Goal: Information Seeking & Learning: Learn about a topic

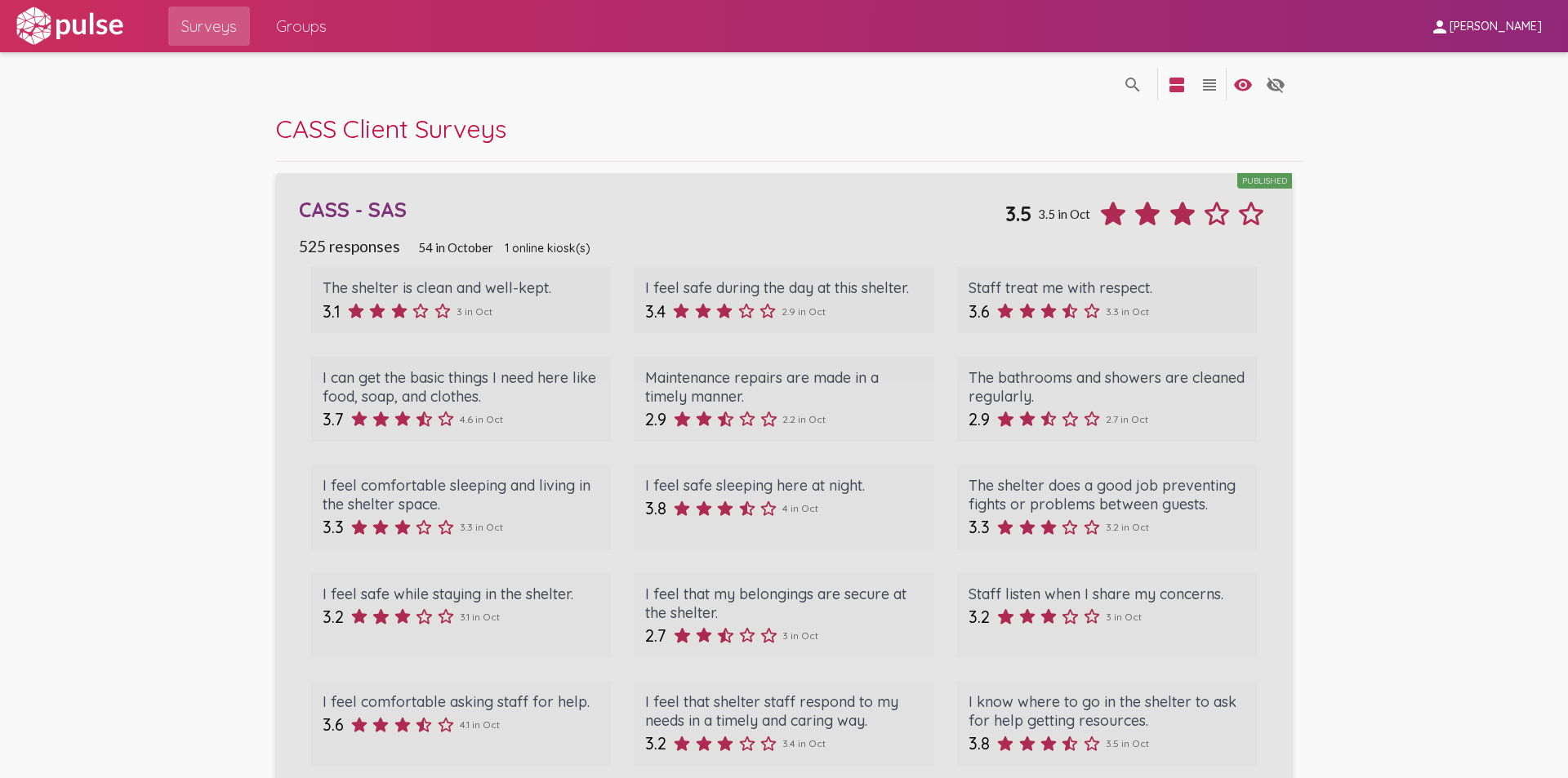
click at [350, 209] on div "CASS - SAS" at bounding box center [651, 209] width 706 height 26
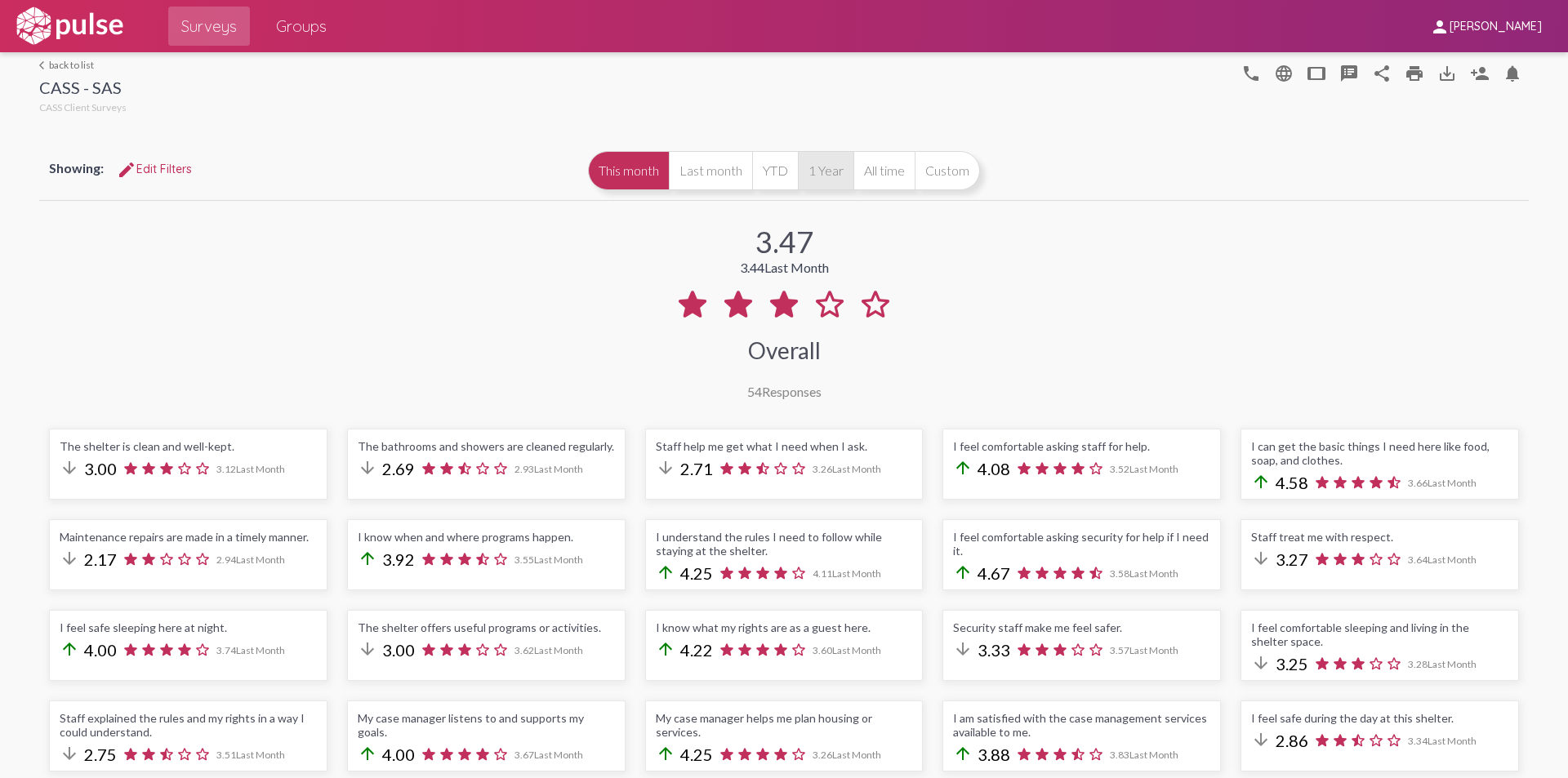
click at [829, 175] on button "1 Year" at bounding box center [826, 170] width 55 height 39
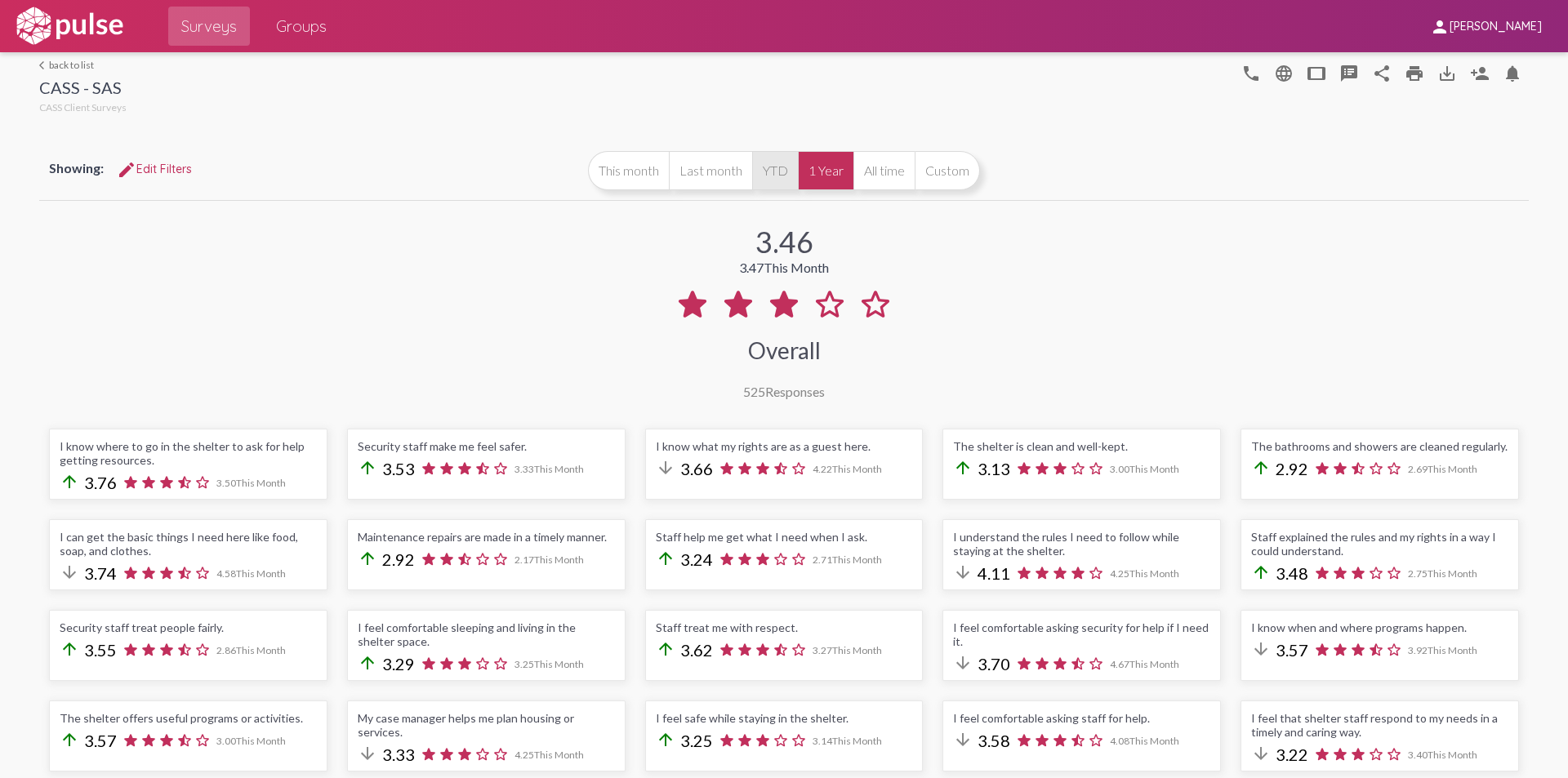
click at [761, 170] on button "YTD" at bounding box center [775, 170] width 46 height 39
click at [725, 170] on button "Last month" at bounding box center [710, 170] width 83 height 39
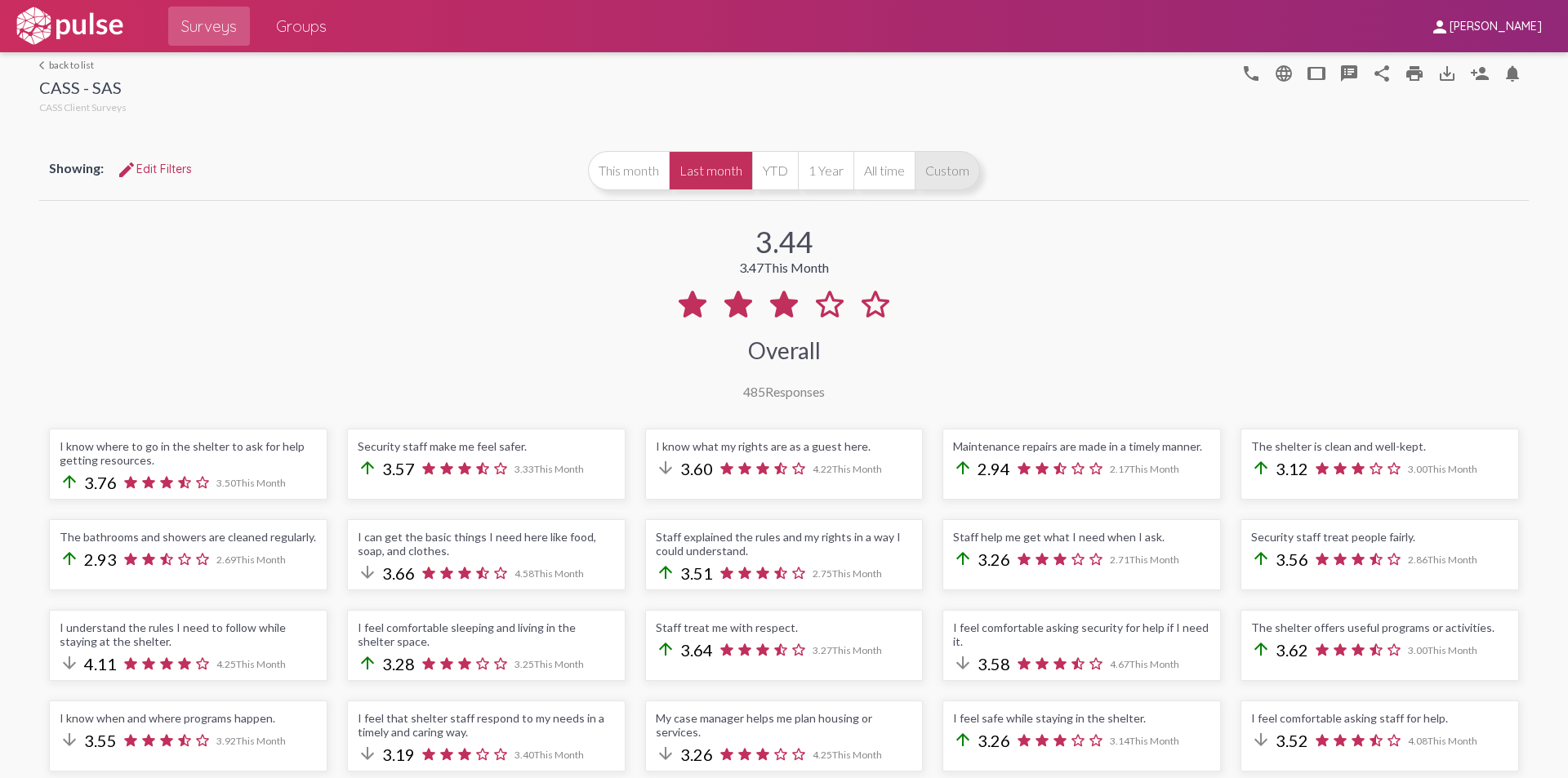
click at [957, 173] on button "Custom" at bounding box center [947, 170] width 65 height 39
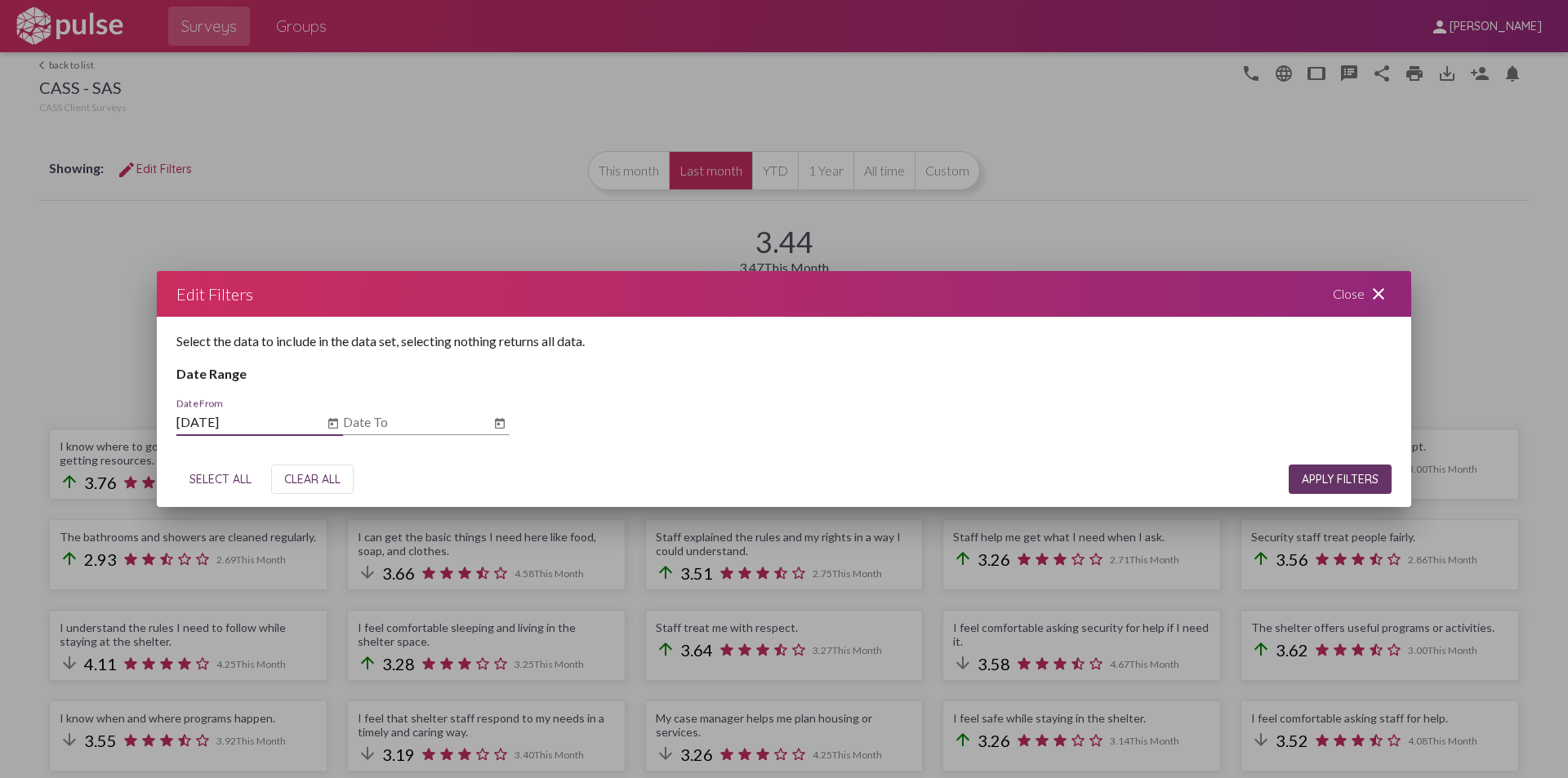
type input "[DATE]"
click at [1363, 473] on span "APPLY FILTERS" at bounding box center [1340, 478] width 76 height 14
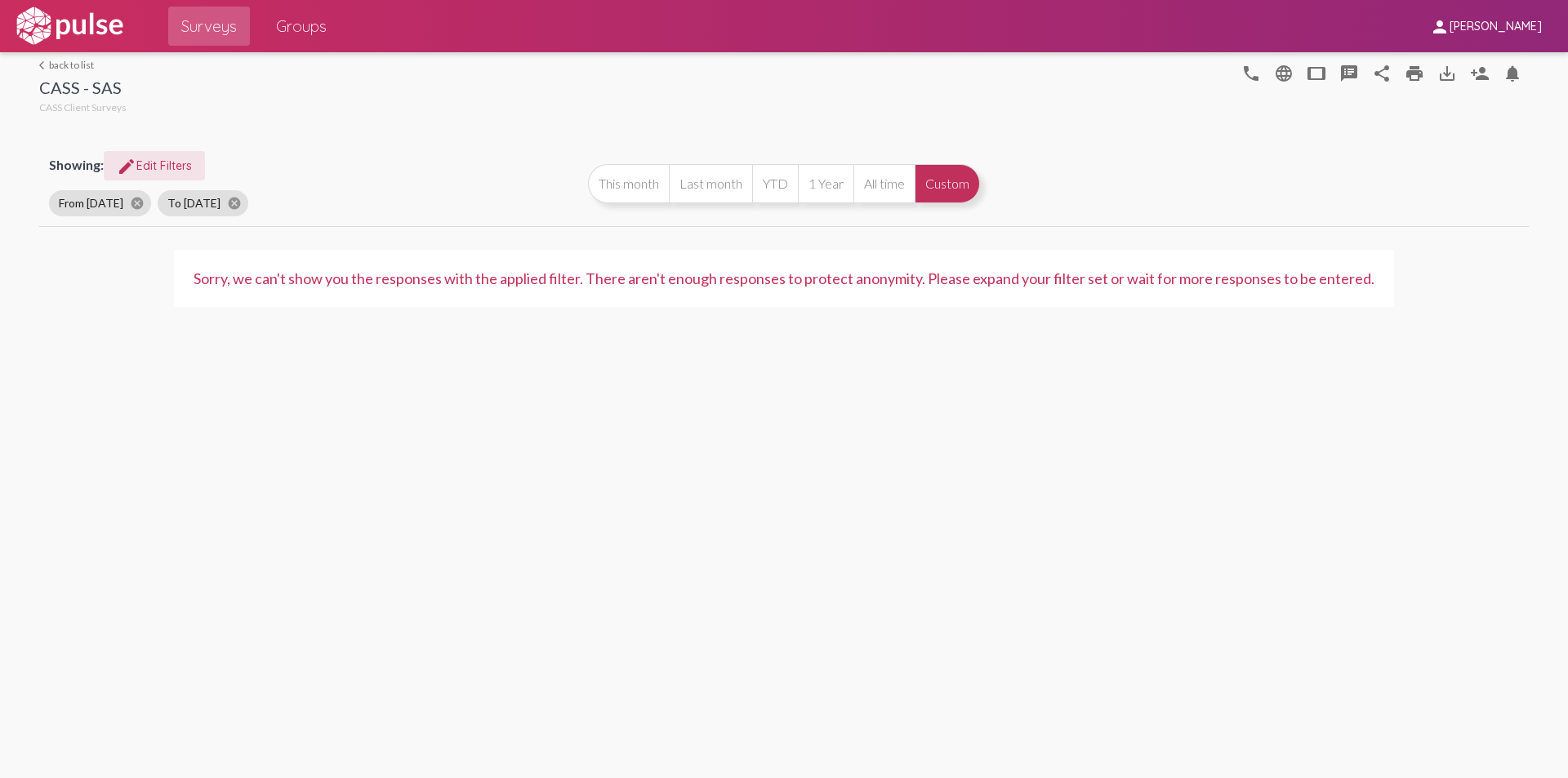
click at [163, 162] on span "edit Edit Filters" at bounding box center [154, 165] width 75 height 14
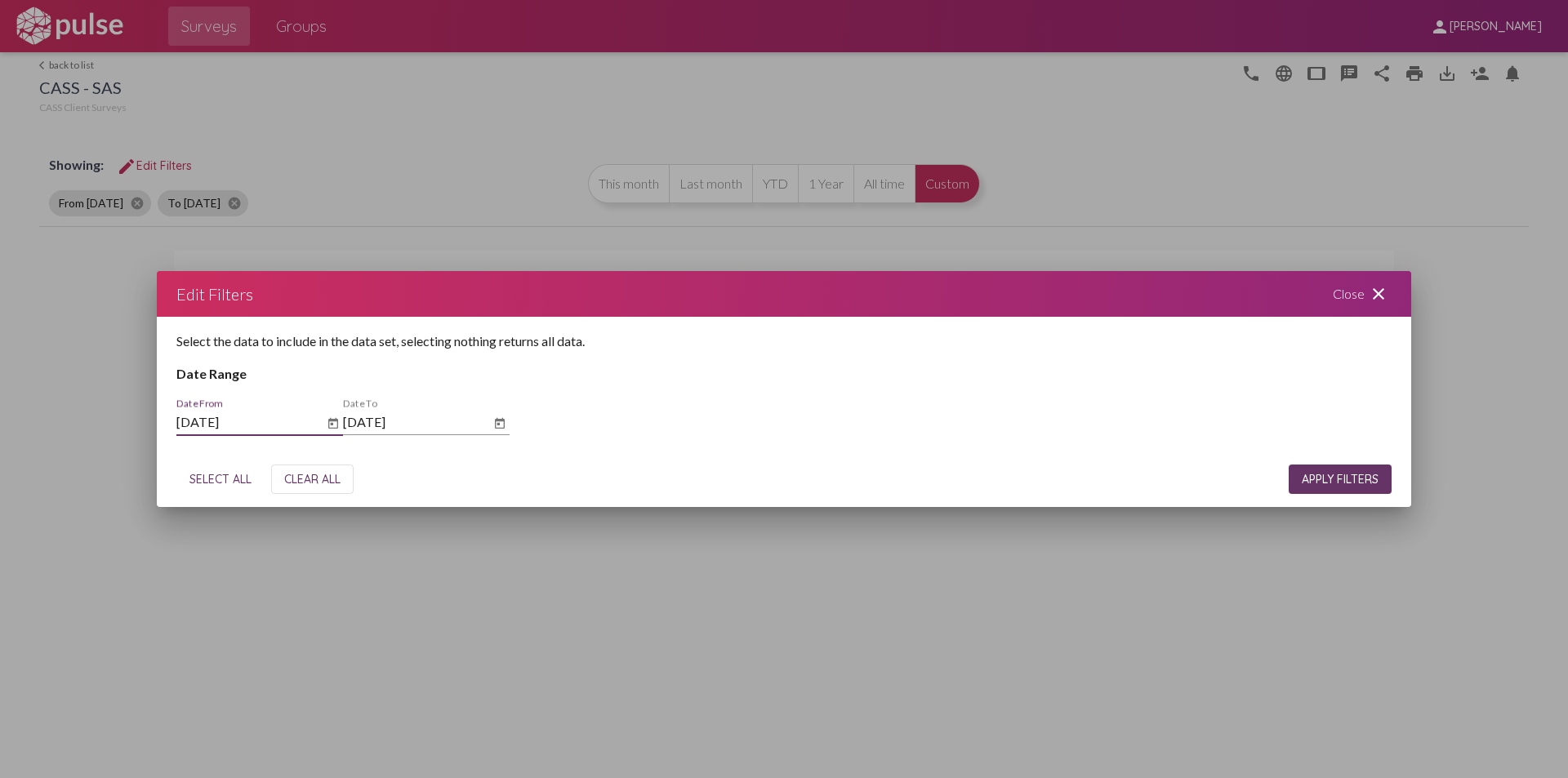
click at [183, 420] on input "[DATE]" at bounding box center [250, 421] width 147 height 14
type input "[DATE]"
click at [347, 421] on input "[DATE]" at bounding box center [416, 421] width 147 height 14
type input "9/31/2025"
click at [1358, 476] on span "APPLY FILTERS" at bounding box center [1340, 478] width 76 height 14
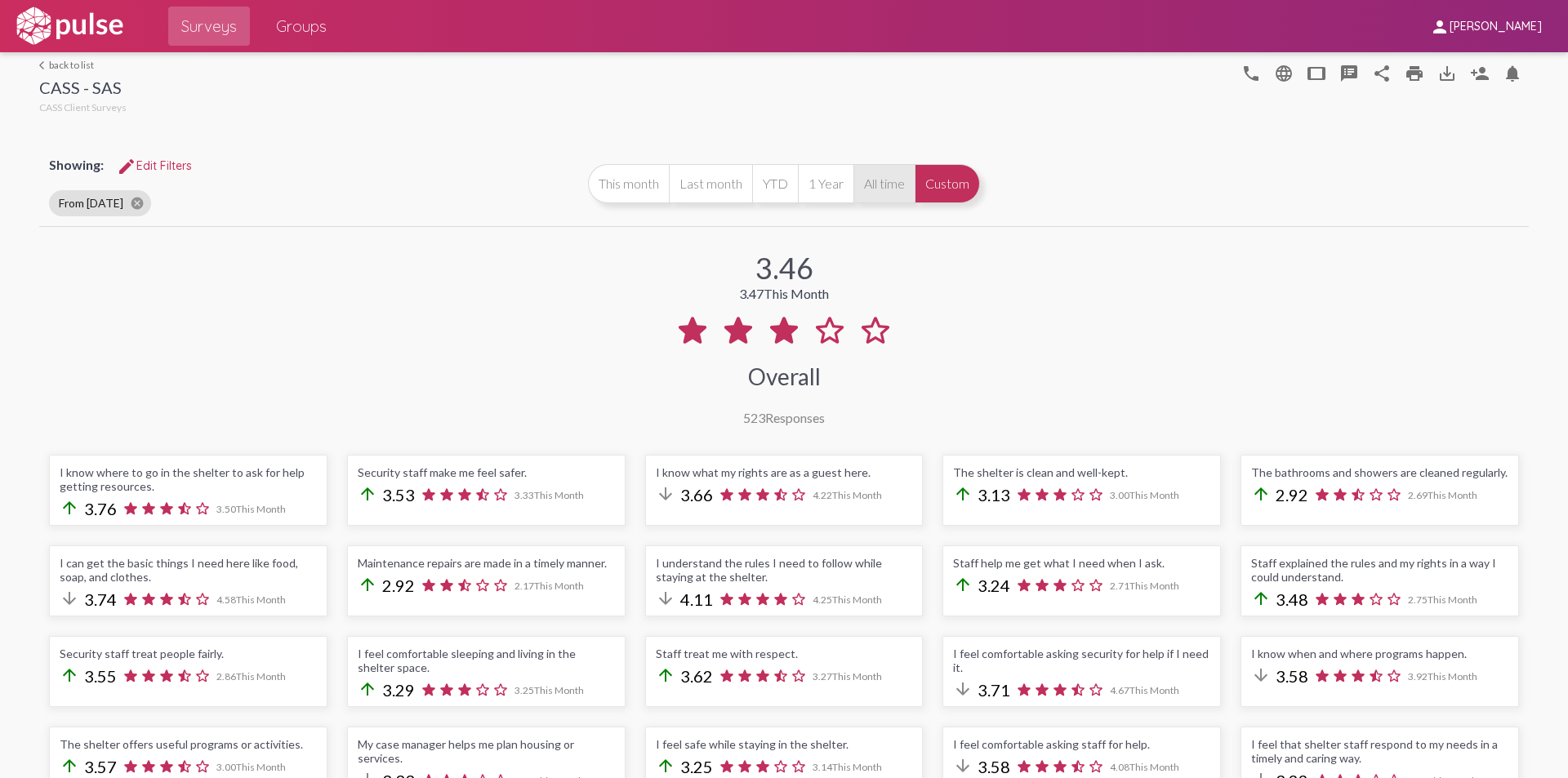
click at [879, 183] on button "All time" at bounding box center [884, 183] width 61 height 39
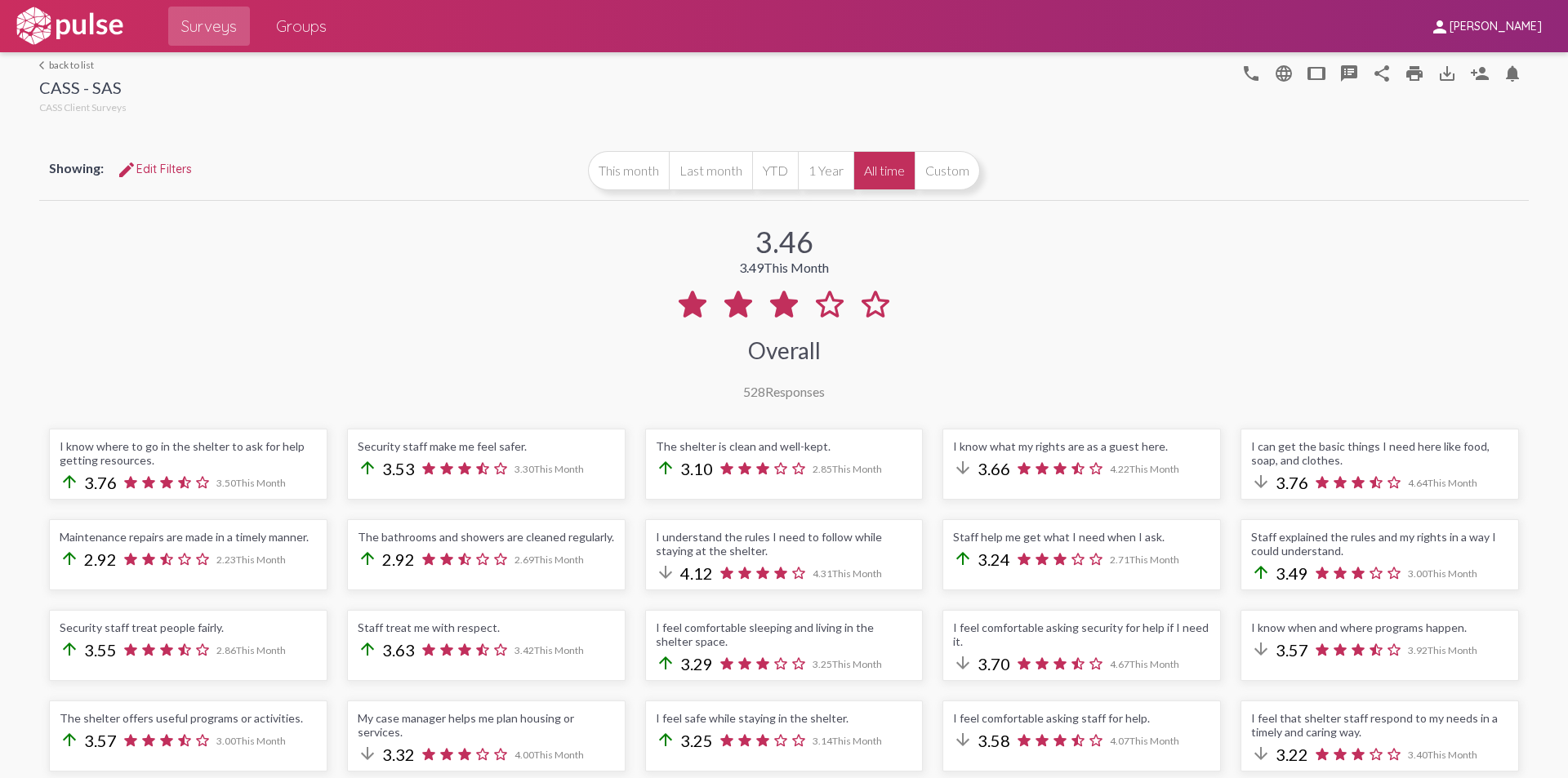
click at [471, 330] on div "3.46 3.49 This Month Overall 528 Responses" at bounding box center [784, 302] width 1490 height 195
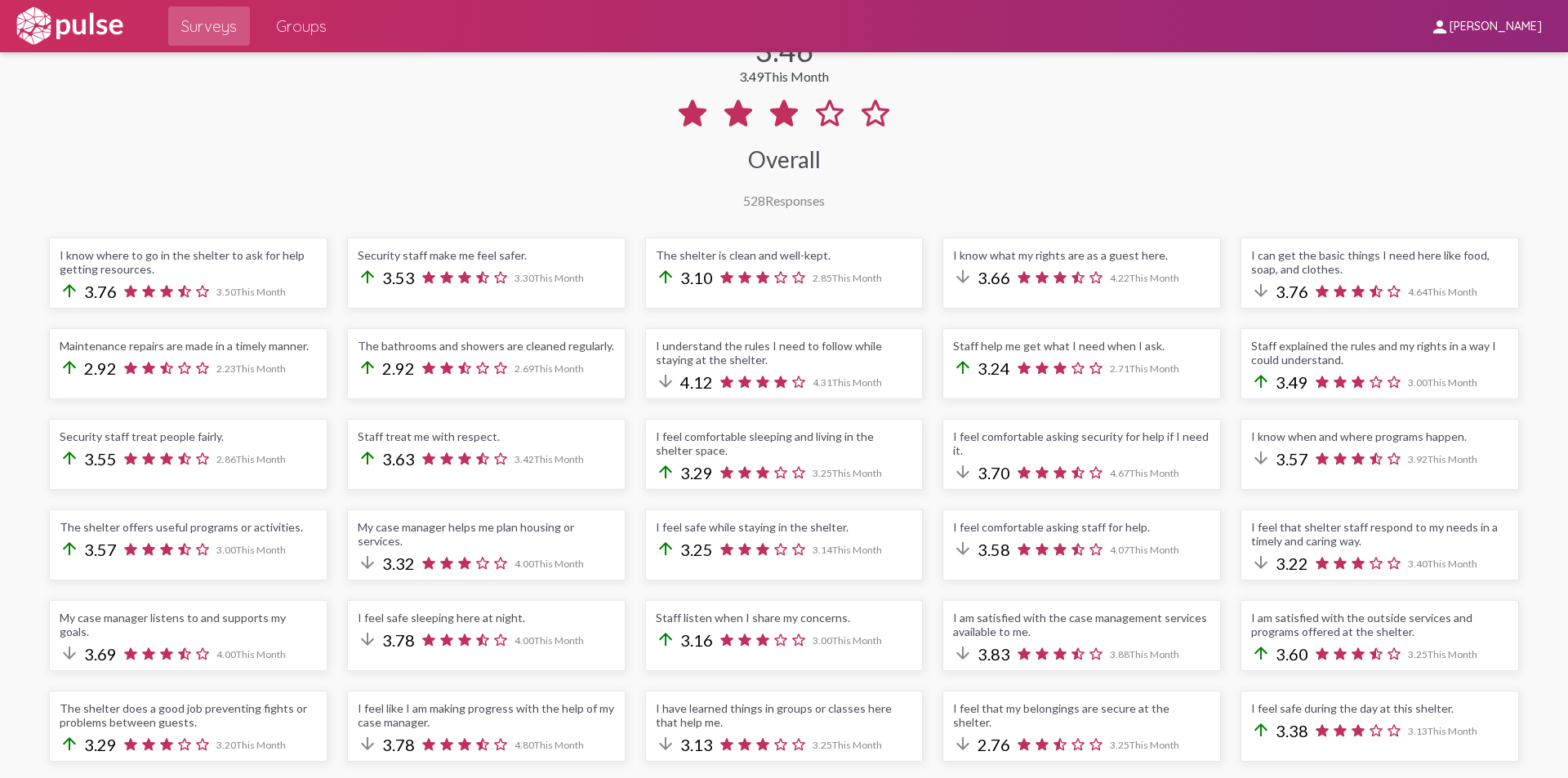
scroll to position [178, 0]
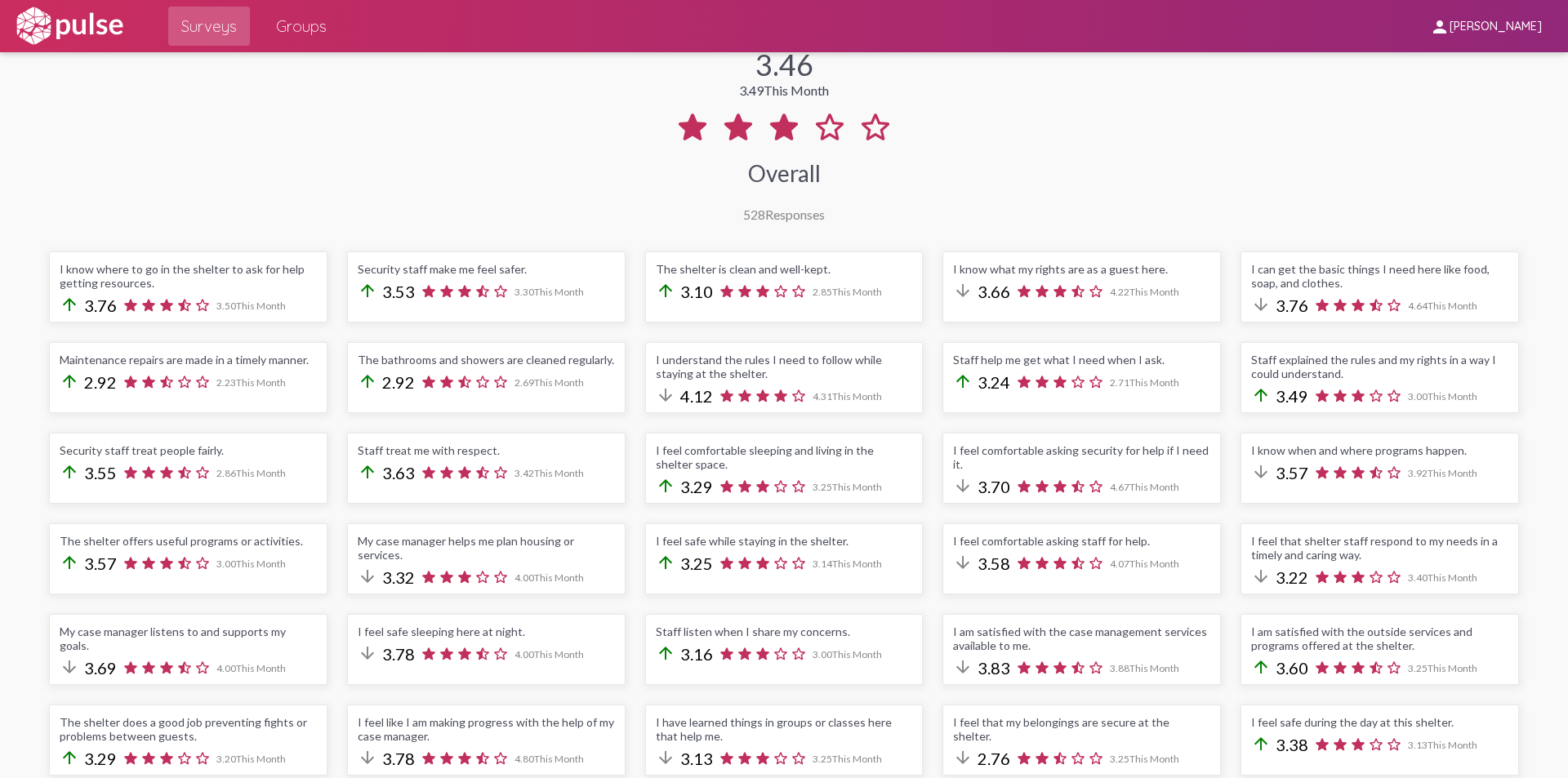
drag, startPoint x: 1392, startPoint y: 147, endPoint x: 1070, endPoint y: 182, distance: 323.9
click at [1070, 182] on div "3.46 3.49 This Month Overall 528 Responses" at bounding box center [784, 124] width 1490 height 195
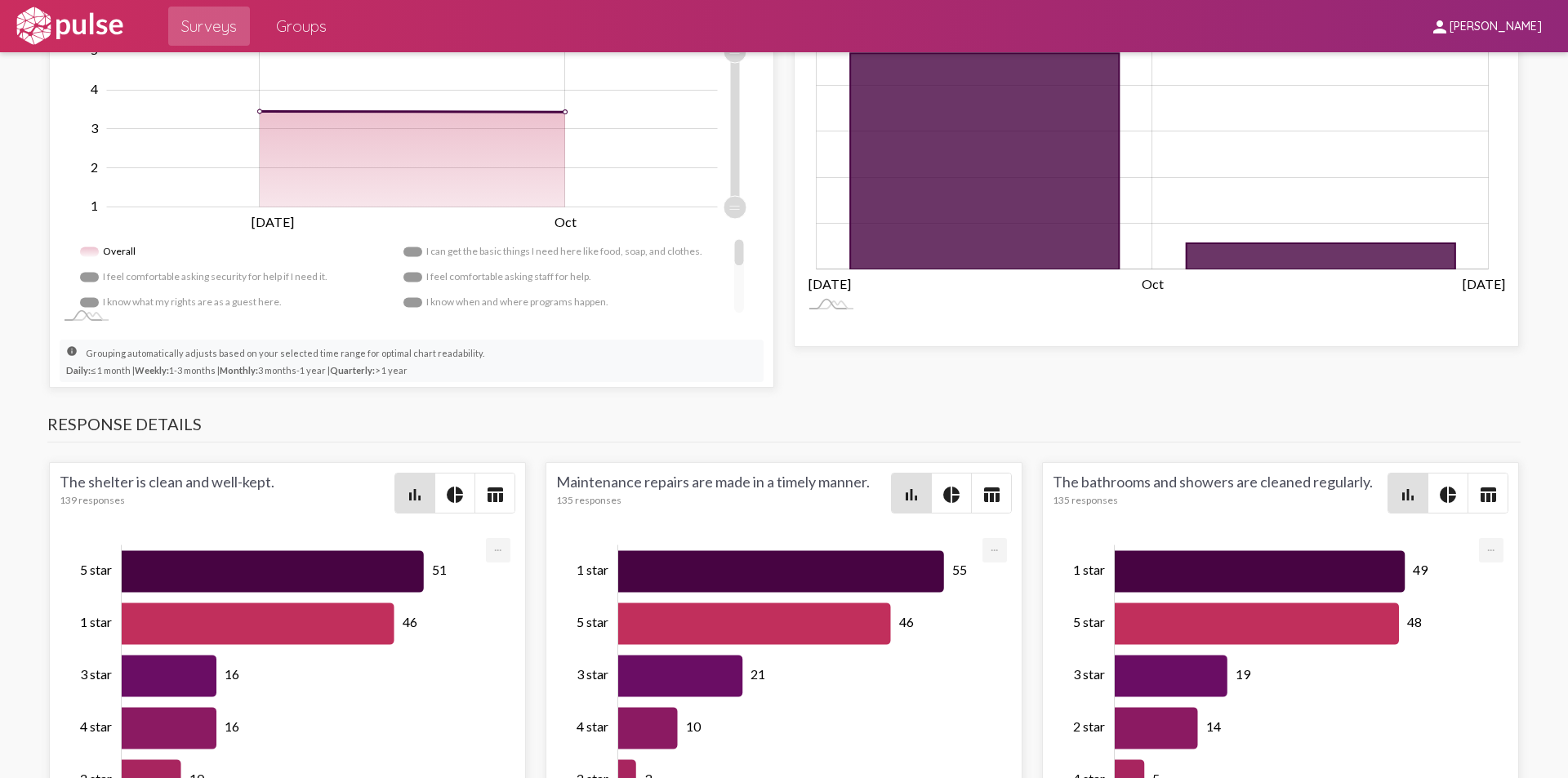
scroll to position [1566, 0]
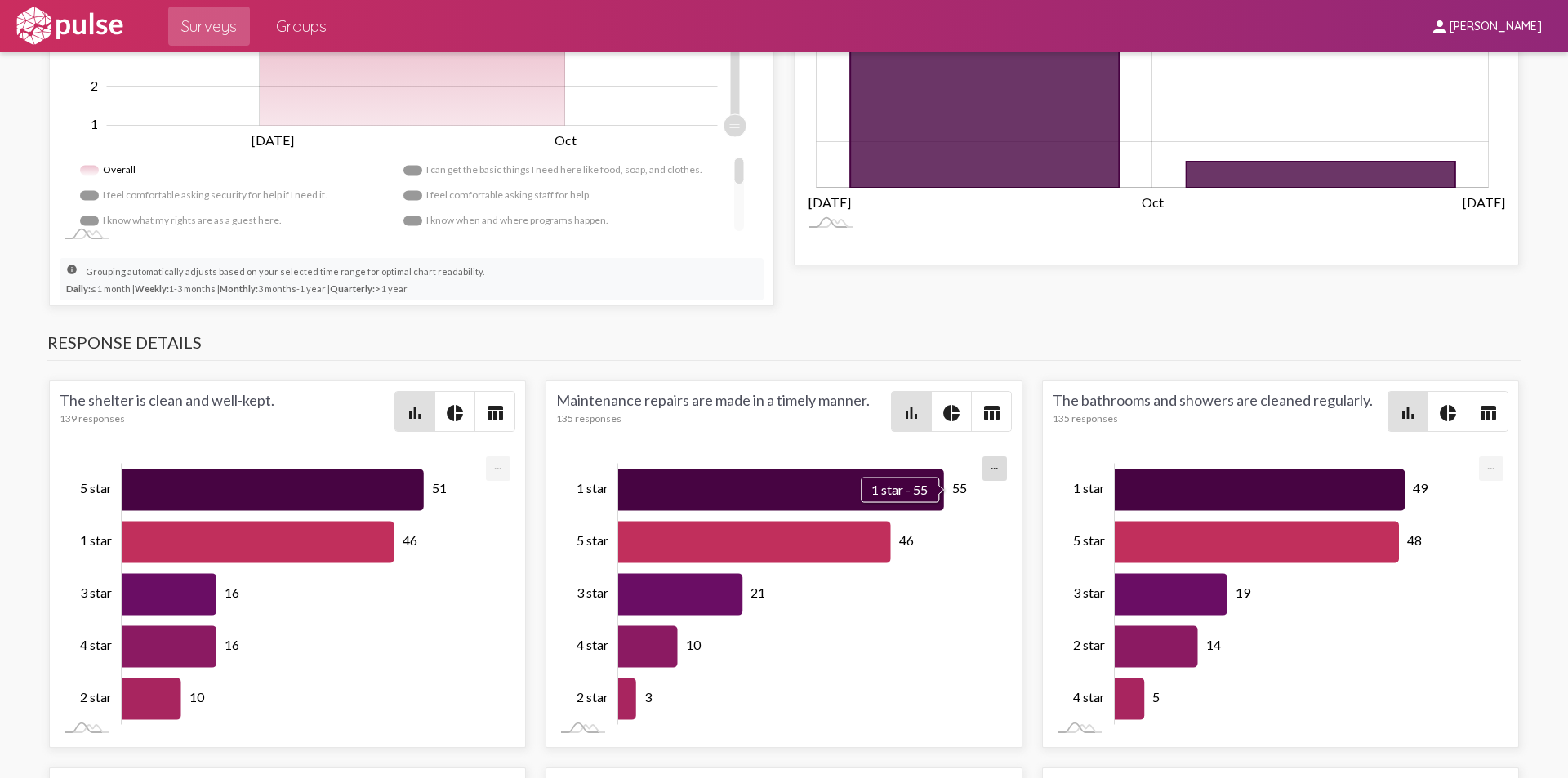
click at [878, 486] on icon "Series" at bounding box center [780, 490] width 326 height 42
click at [911, 412] on mat-icon "bar_chart" at bounding box center [911, 413] width 20 height 20
click at [990, 413] on mat-icon "table_chart" at bounding box center [991, 413] width 20 height 20
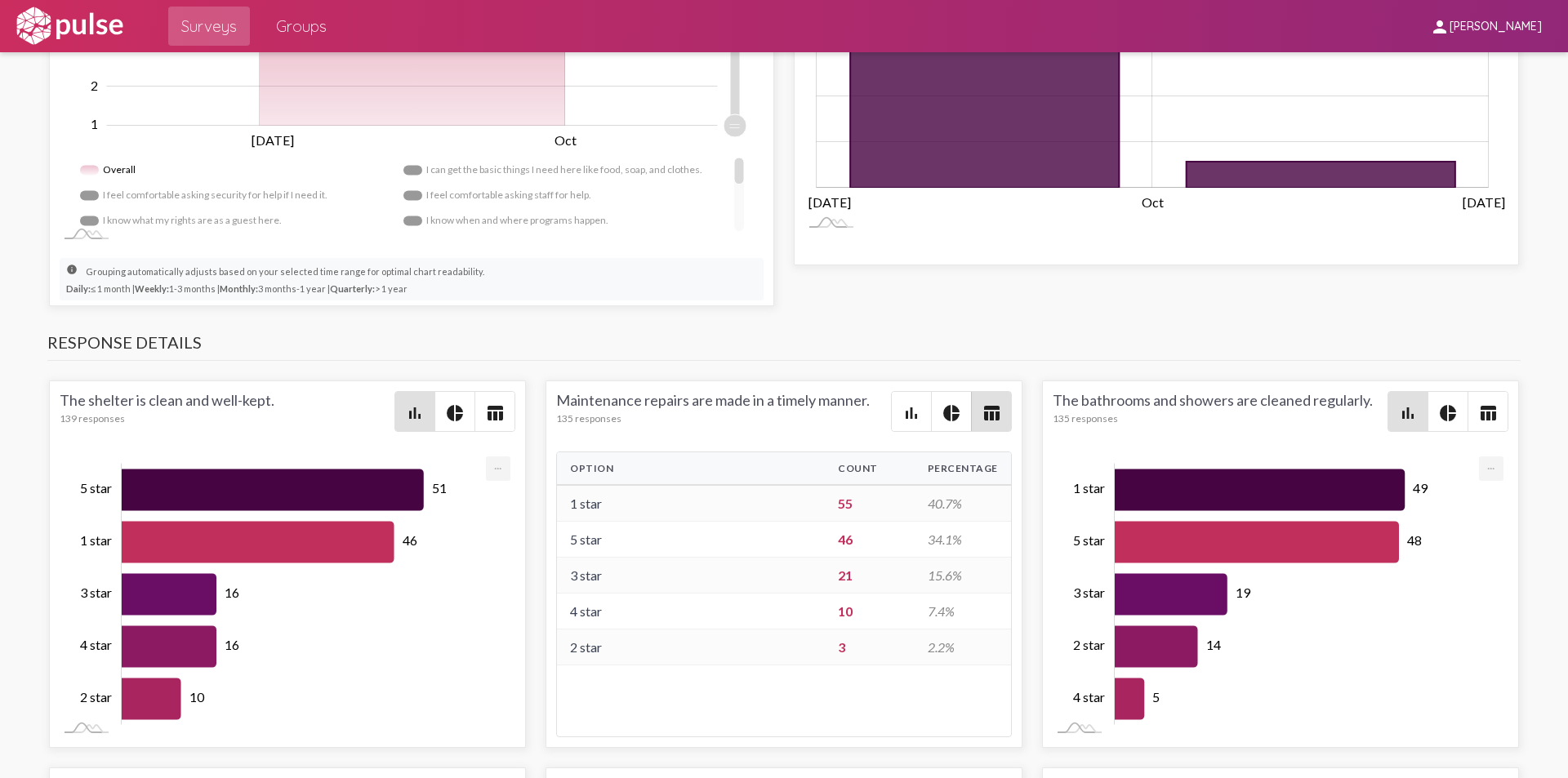
drag, startPoint x: 565, startPoint y: 469, endPoint x: 978, endPoint y: 685, distance: 466.1
click at [978, 685] on div "Option Count Percentage 1 star 55 40.7% 5 star 46 34.1% 3 star 21 15.6% 4 star …" at bounding box center [783, 594] width 456 height 285
click at [646, 731] on div "Option Count Percentage 1 star 55 40.7% 5 star 46 34.1% 3 star 21 15.6% 4 star …" at bounding box center [783, 594] width 456 height 285
drag, startPoint x: 556, startPoint y: 397, endPoint x: 981, endPoint y: 670, distance: 505.1
click at [981, 670] on div "Maintenance repairs are made in a timely manner. 135 responses bar_chart pie_ch…" at bounding box center [783, 564] width 477 height 368
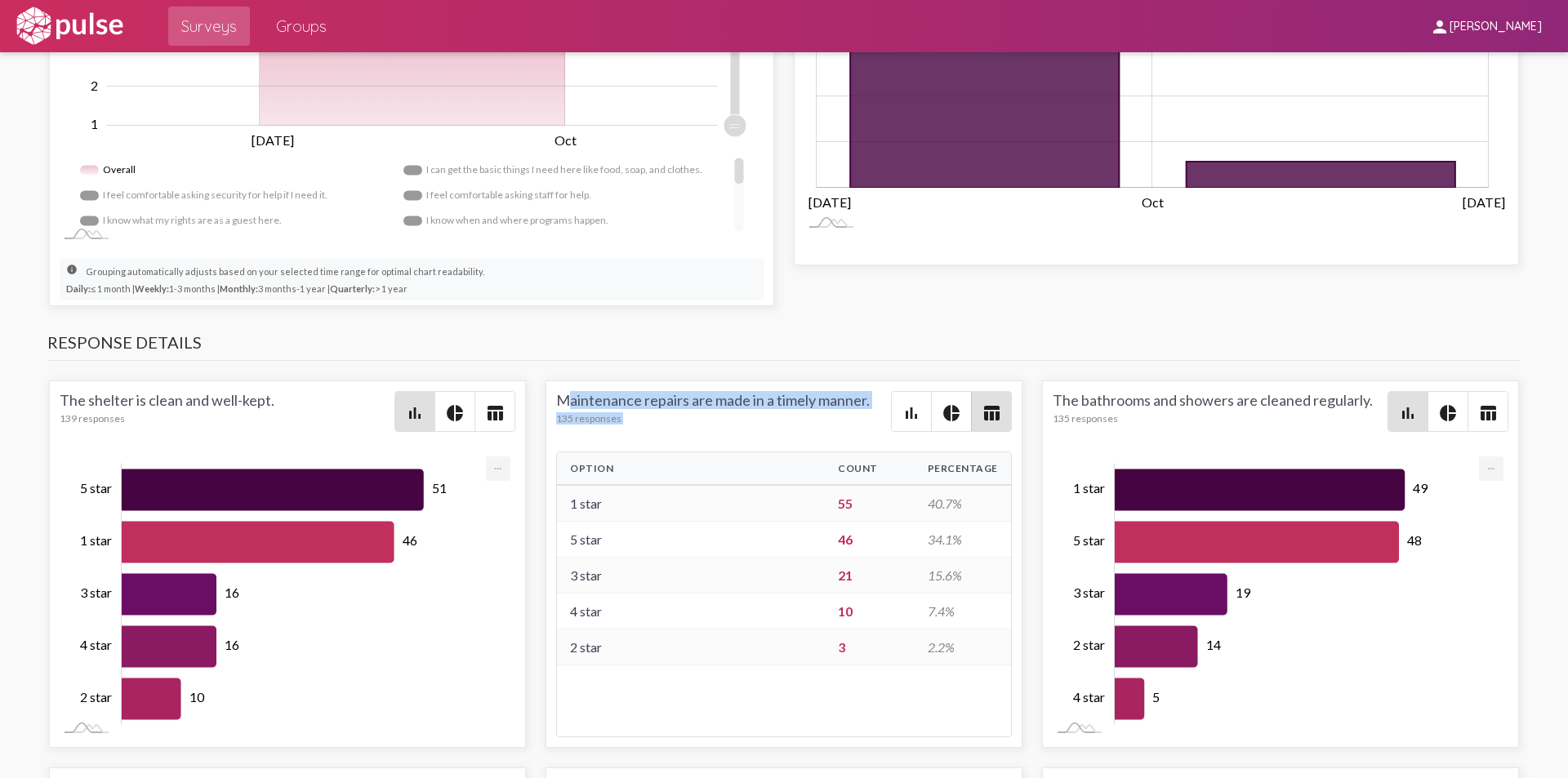
copy div "Maintenance repairs are made in a timely manner. 135 responses bar_chart pie_ch…"
click at [1486, 419] on mat-icon "table_chart" at bounding box center [1488, 413] width 20 height 20
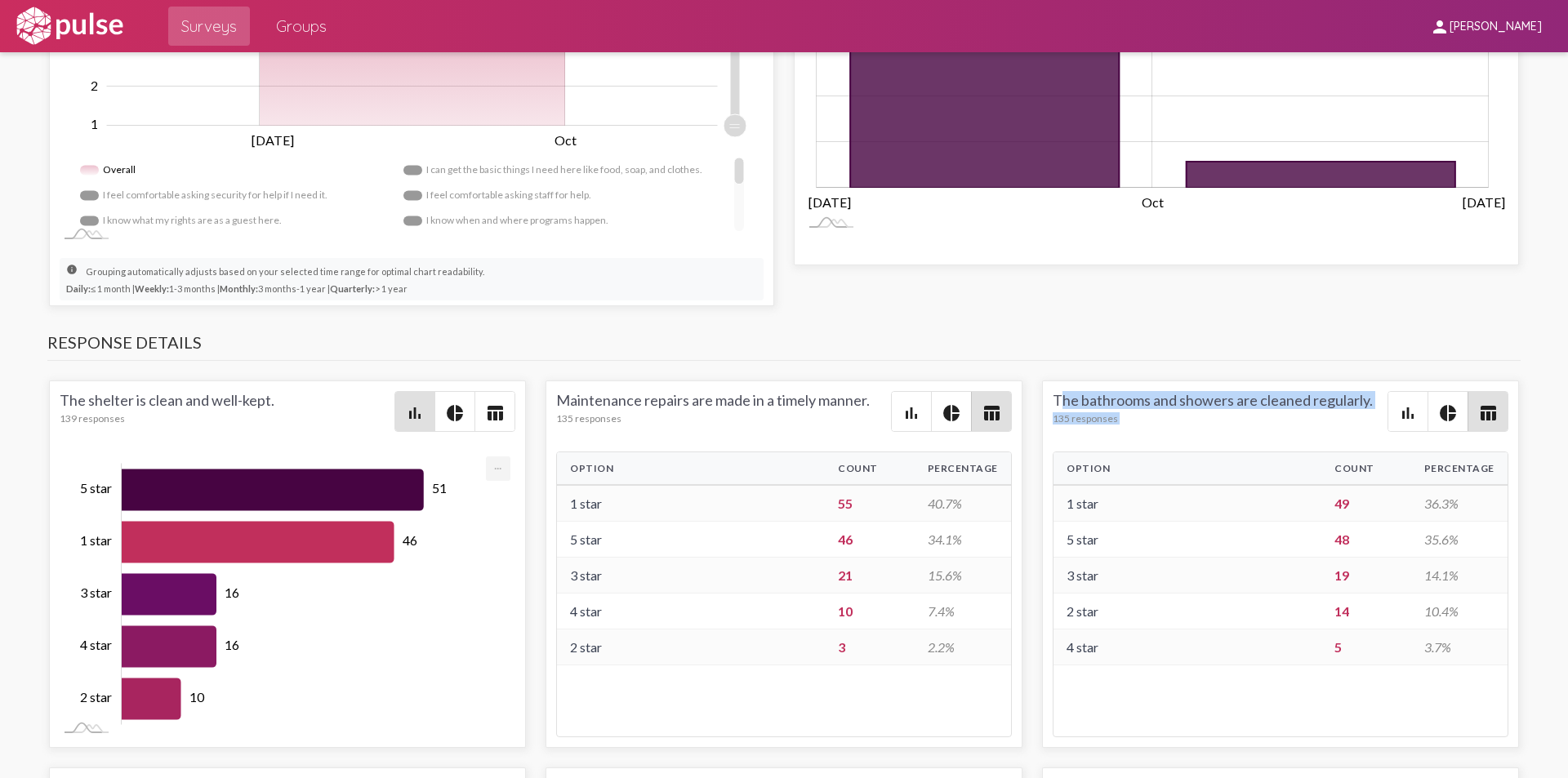
drag, startPoint x: 1047, startPoint y: 398, endPoint x: 1388, endPoint y: 687, distance: 447.0
click at [1388, 687] on div "The bathrooms and showers are cleaned regularly. 135 responses bar_chart pie_ch…" at bounding box center [1280, 564] width 477 height 368
copy div "The bathrooms and showers are cleaned regularly. 135 responses bar_chart pie_ch…"
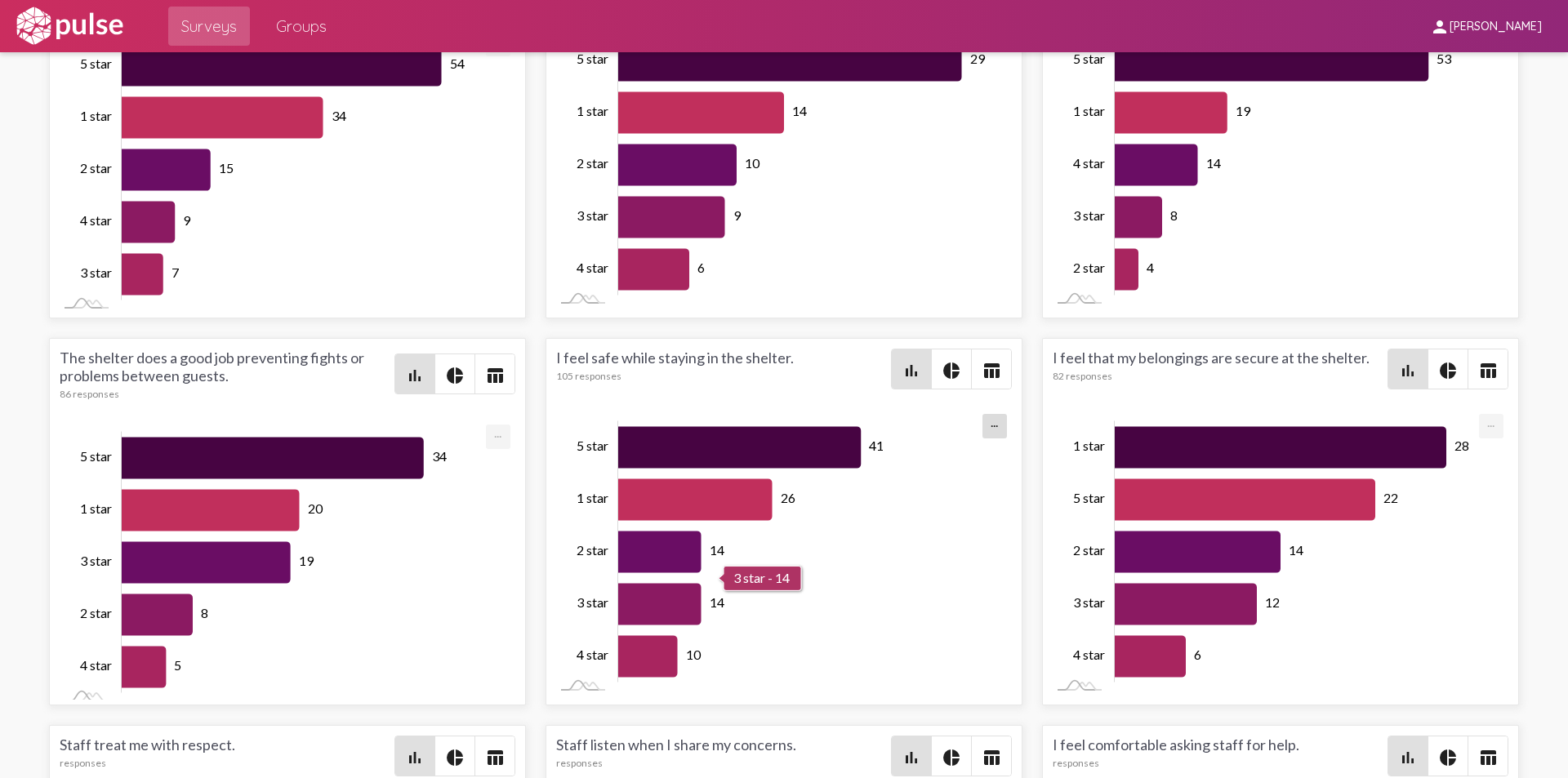
scroll to position [2463, 0]
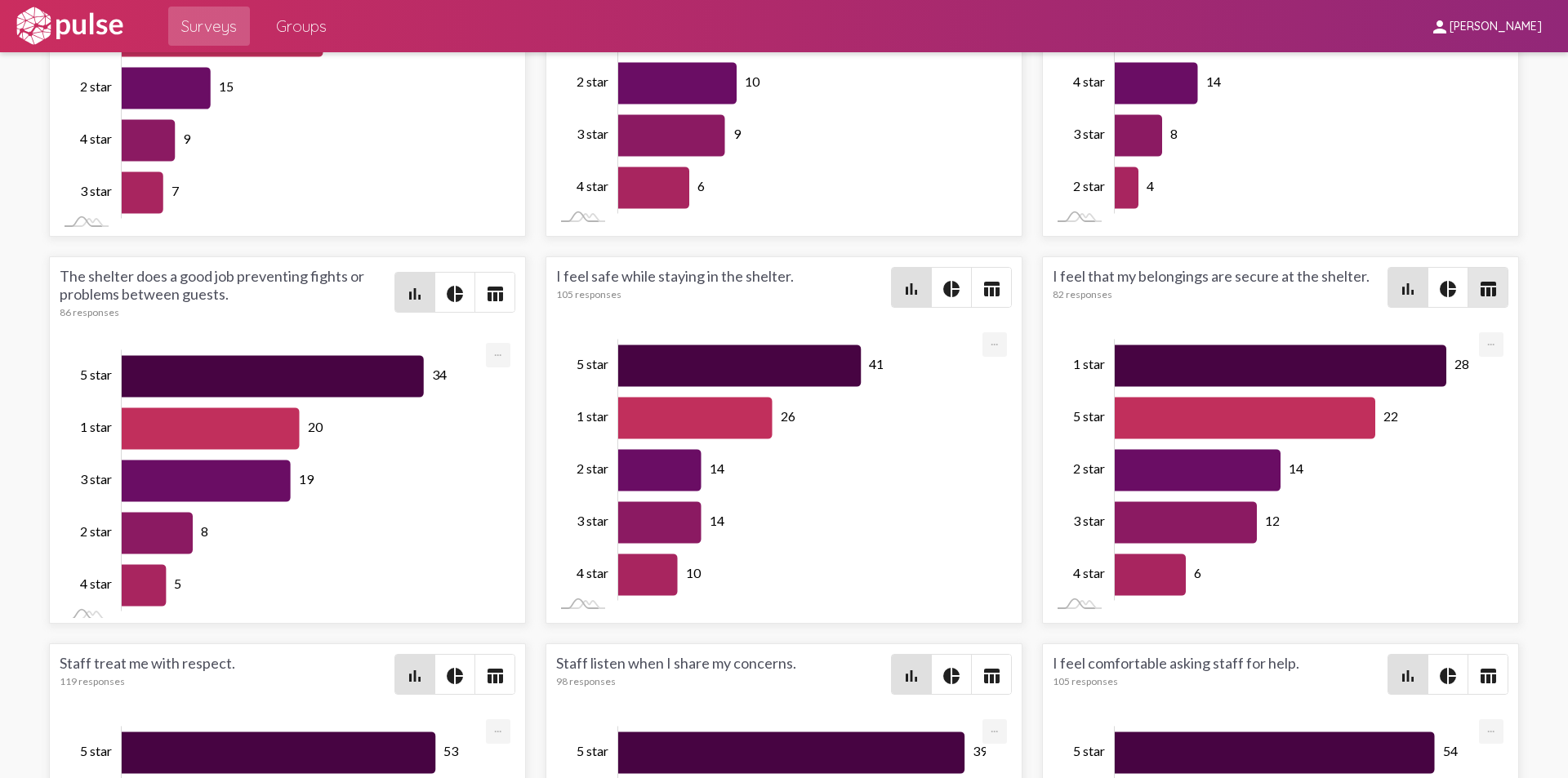
click at [1489, 296] on span "table_chart" at bounding box center [1488, 287] width 39 height 39
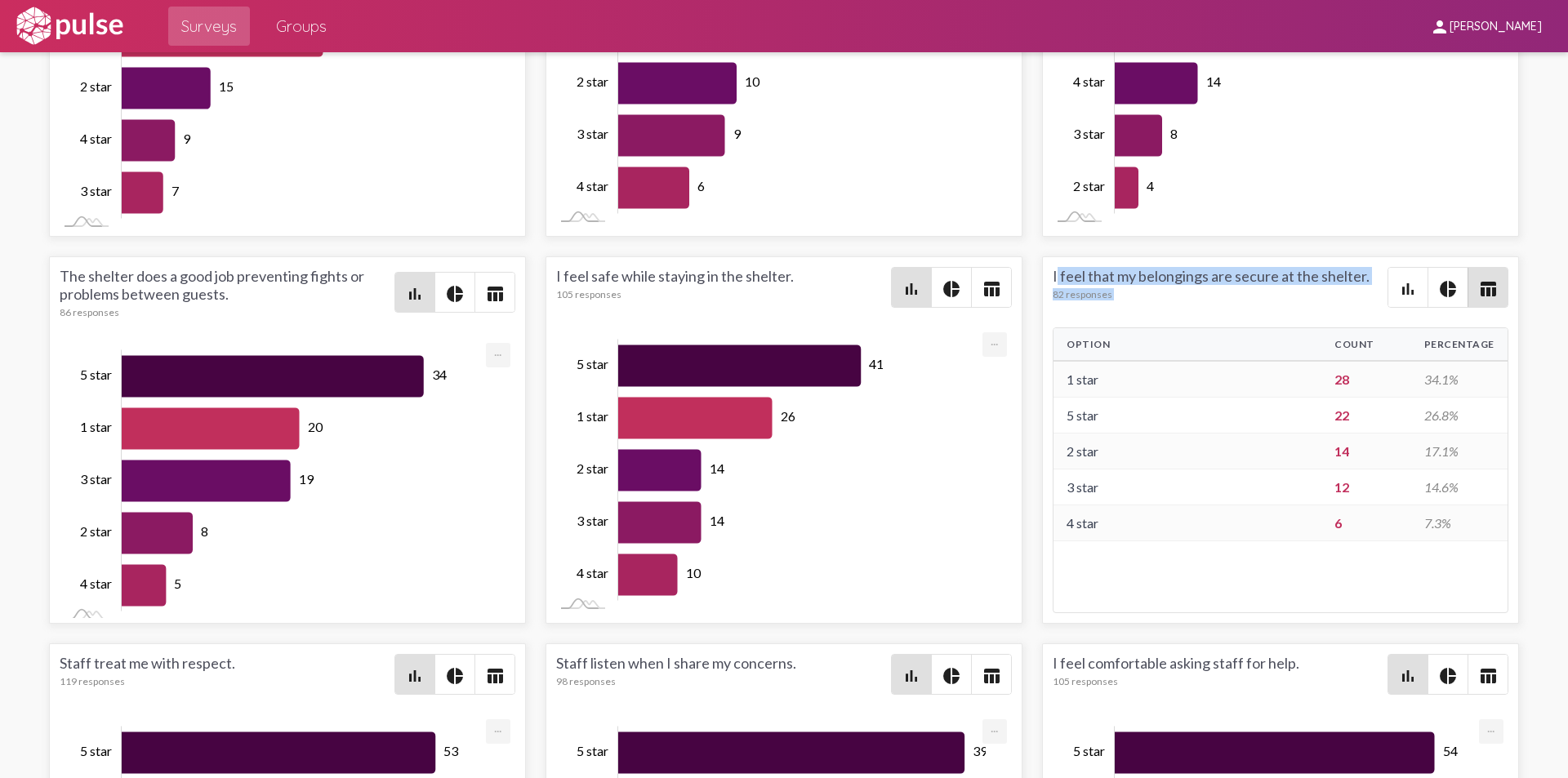
drag, startPoint x: 1044, startPoint y: 277, endPoint x: 1473, endPoint y: 554, distance: 510.7
click at [1473, 554] on div "I feel that my belongings are secure at the shelter. 82 responses bar_chart pie…" at bounding box center [1280, 440] width 477 height 368
copy div "I feel that my belongings are secure at the shelter. 82 responses bar_chart pie…"
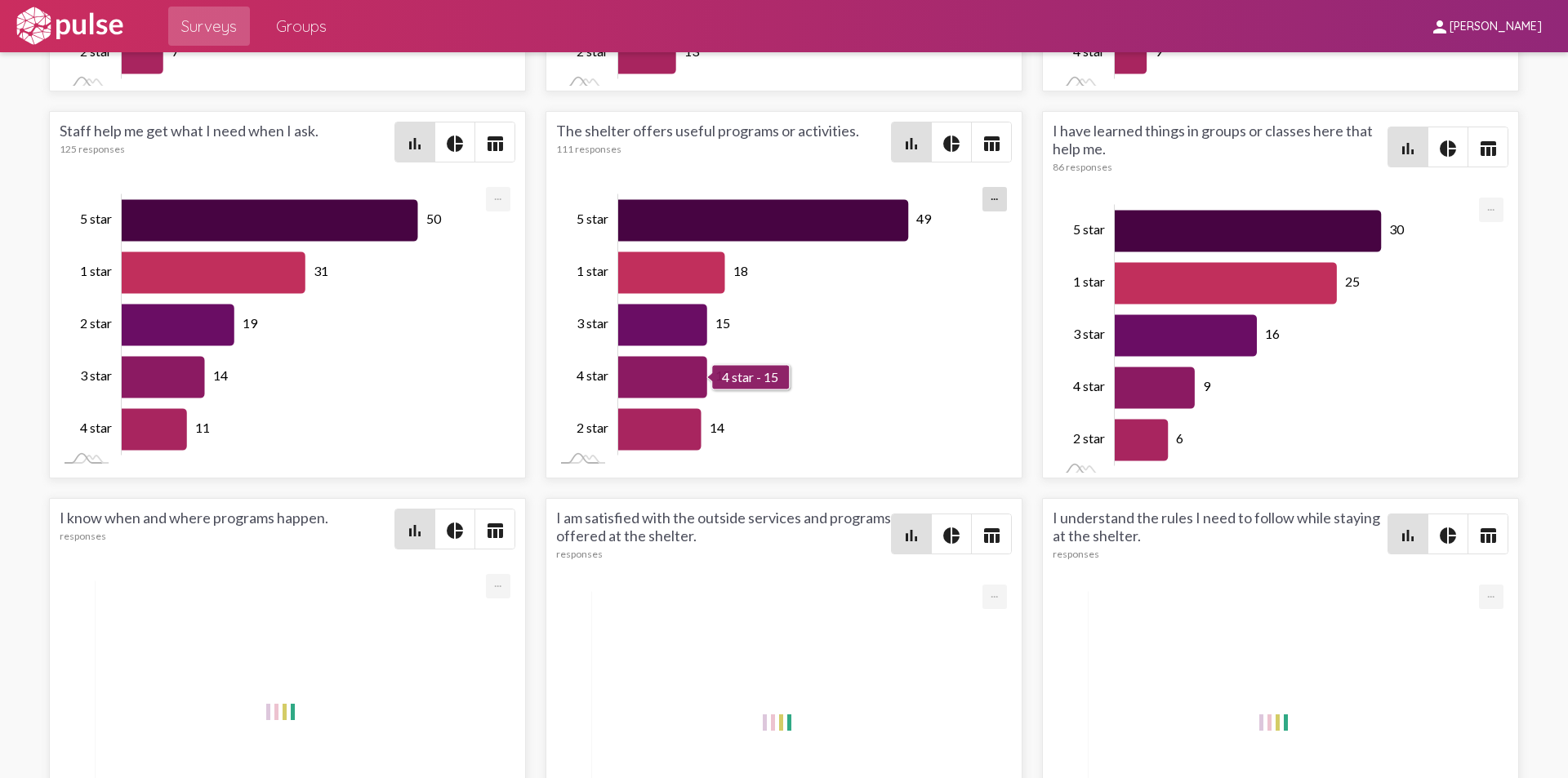
scroll to position [3933, 0]
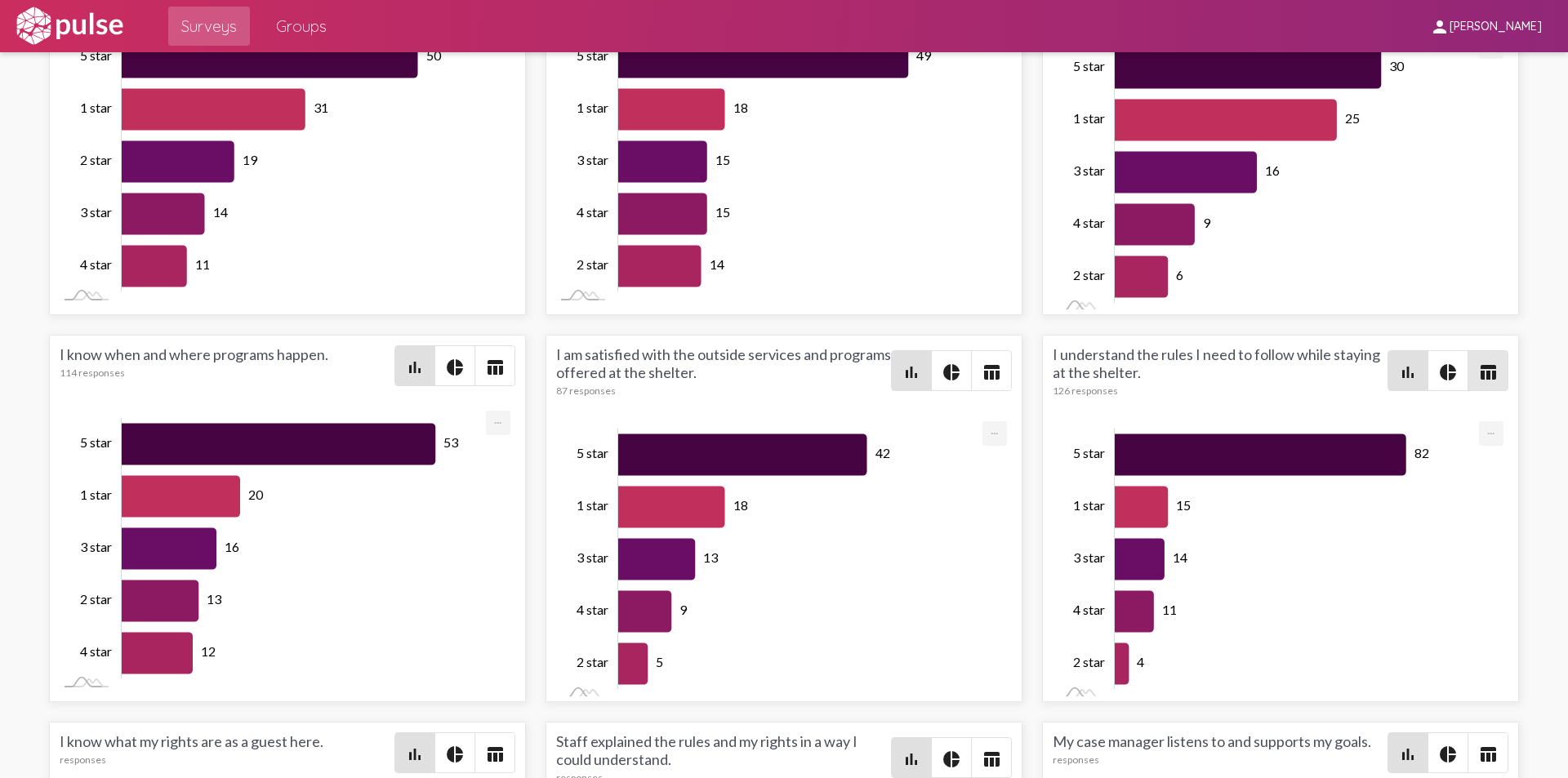
click at [1478, 368] on mat-icon "table_chart" at bounding box center [1488, 372] width 20 height 20
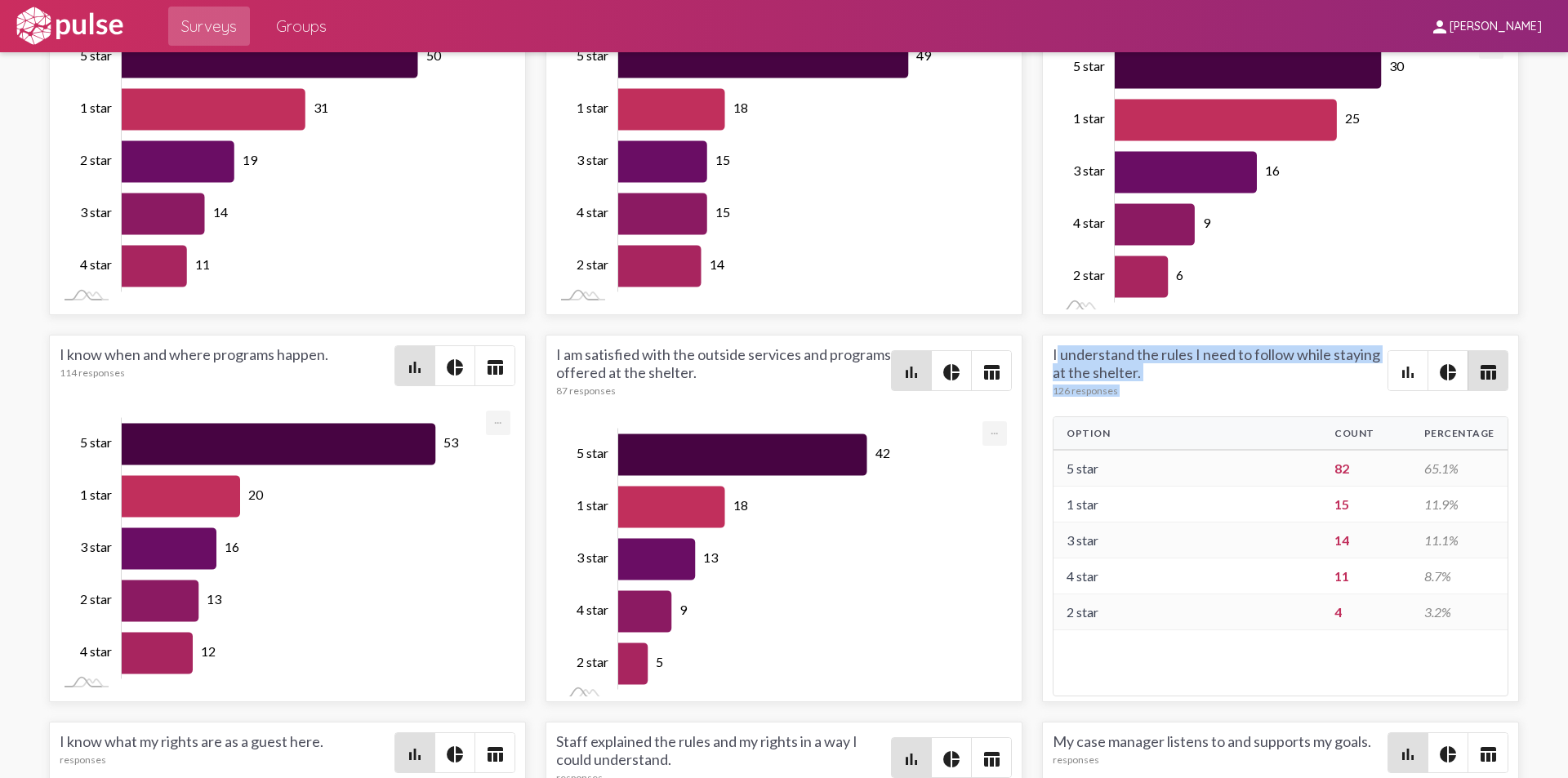
drag, startPoint x: 1044, startPoint y: 352, endPoint x: 1379, endPoint y: 654, distance: 451.0
click at [1379, 654] on div "I understand the rules I need to follow while staying at the shelter. 126 respo…" at bounding box center [1280, 518] width 477 height 368
copy div "I understand the rules I need to follow while staying at the shelter. 126 respo…"
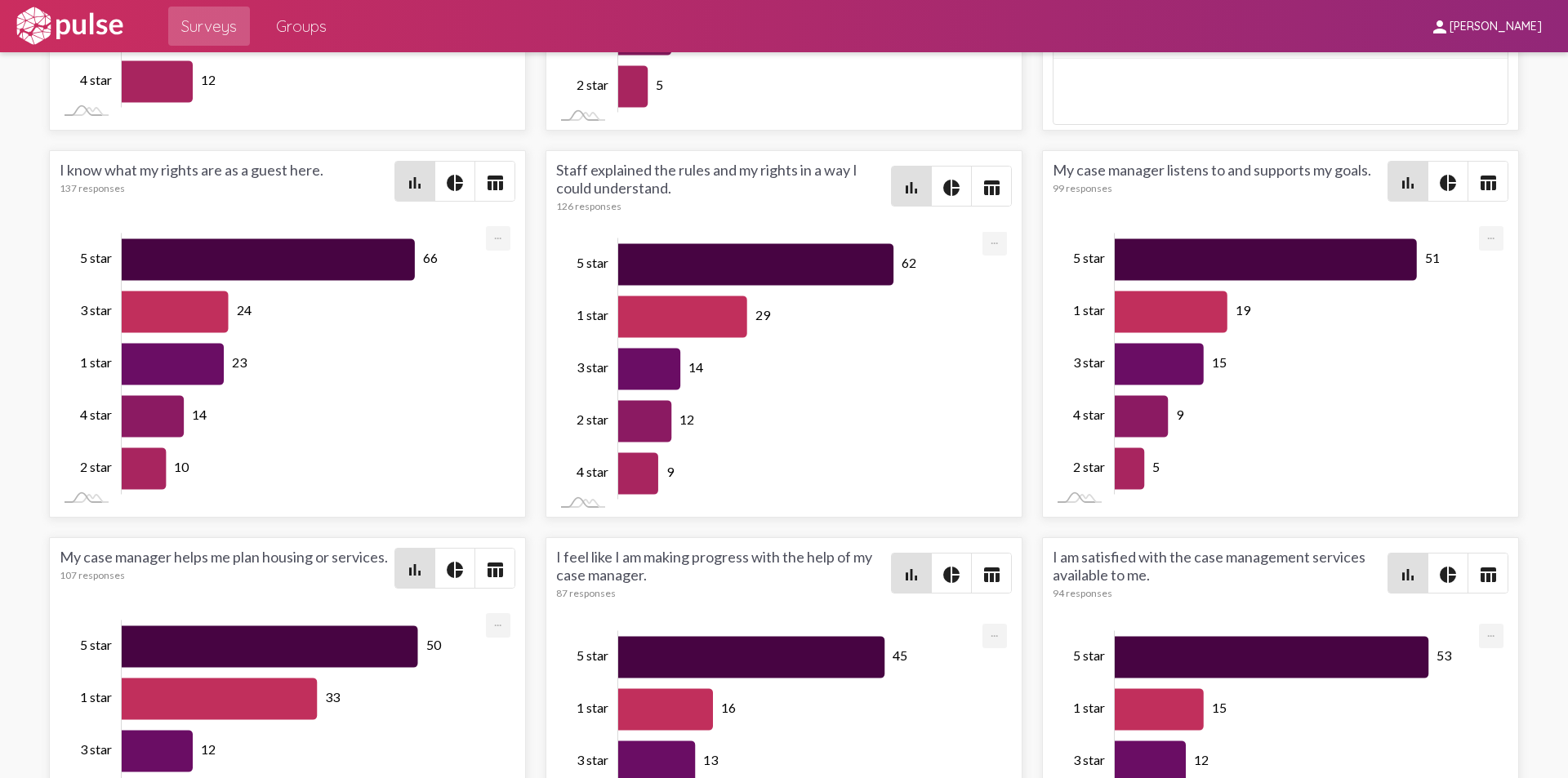
scroll to position [4831, 0]
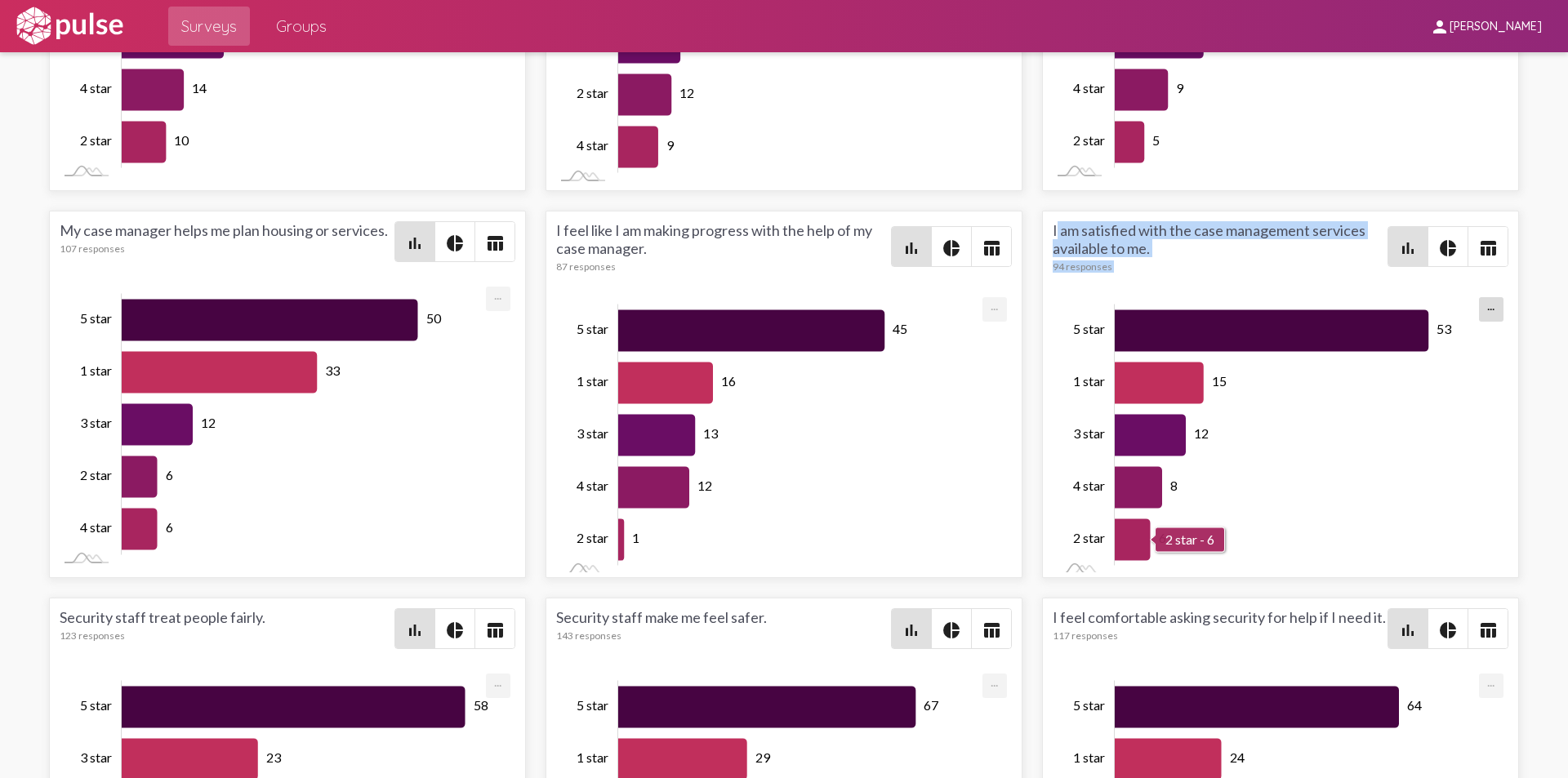
drag, startPoint x: 1047, startPoint y: 230, endPoint x: 1272, endPoint y: 556, distance: 396.1
click at [1272, 556] on div "I am satisfied with the case management services available to me. 94 responses …" at bounding box center [1280, 394] width 477 height 368
click at [1478, 249] on mat-icon "table_chart" at bounding box center [1488, 248] width 20 height 20
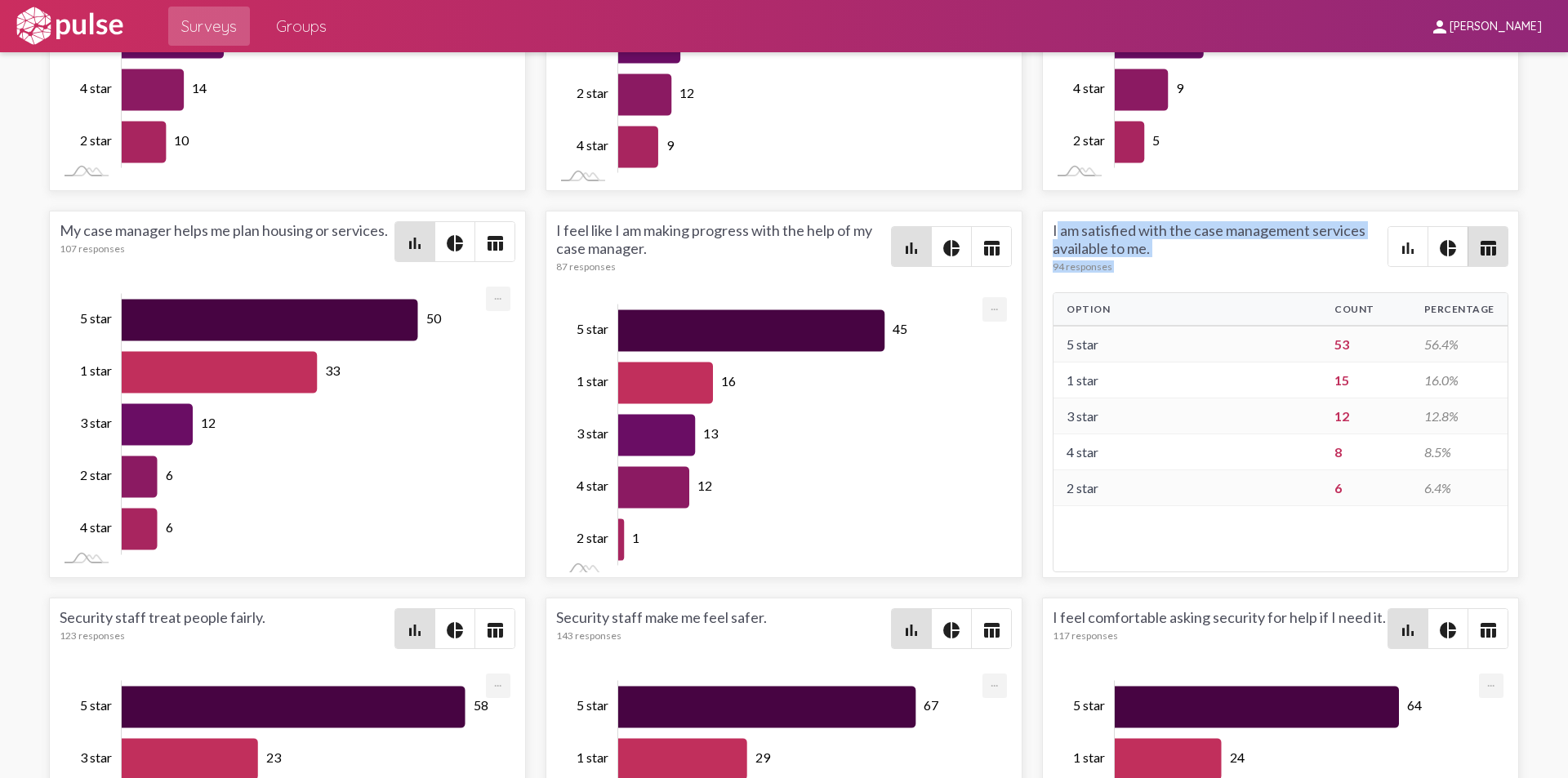
click at [1052, 234] on div "I am satisfied with the case management services available to me. 94 responses" at bounding box center [1219, 247] width 335 height 52
drag, startPoint x: 1046, startPoint y: 227, endPoint x: 1466, endPoint y: 526, distance: 515.6
click at [1466, 526] on div "I am satisfied with the case management services available to me. 94 responses …" at bounding box center [1280, 394] width 477 height 368
copy div "I am satisfied with the case management services available to me. 94 responses …"
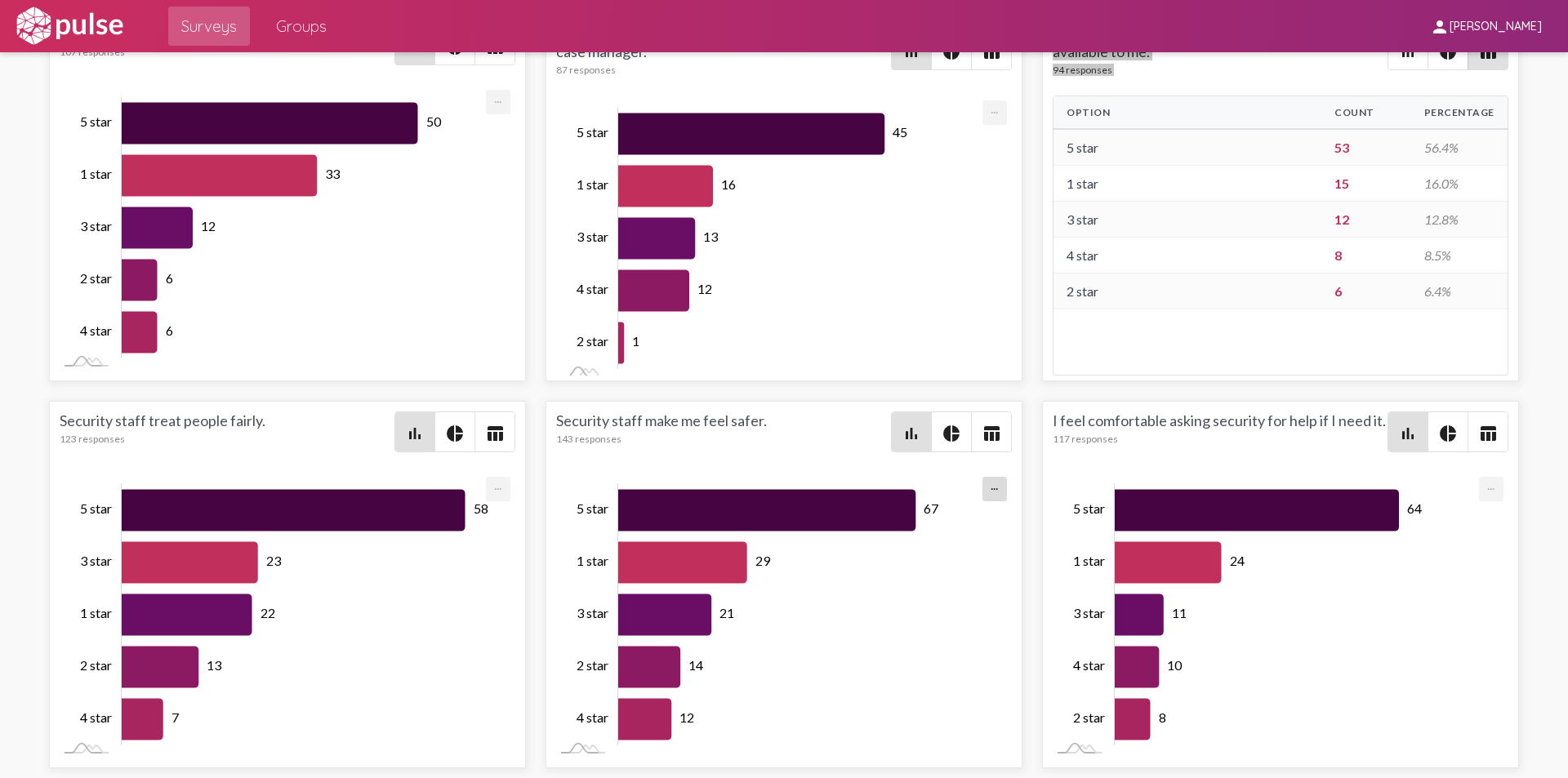
scroll to position [-1, 0]
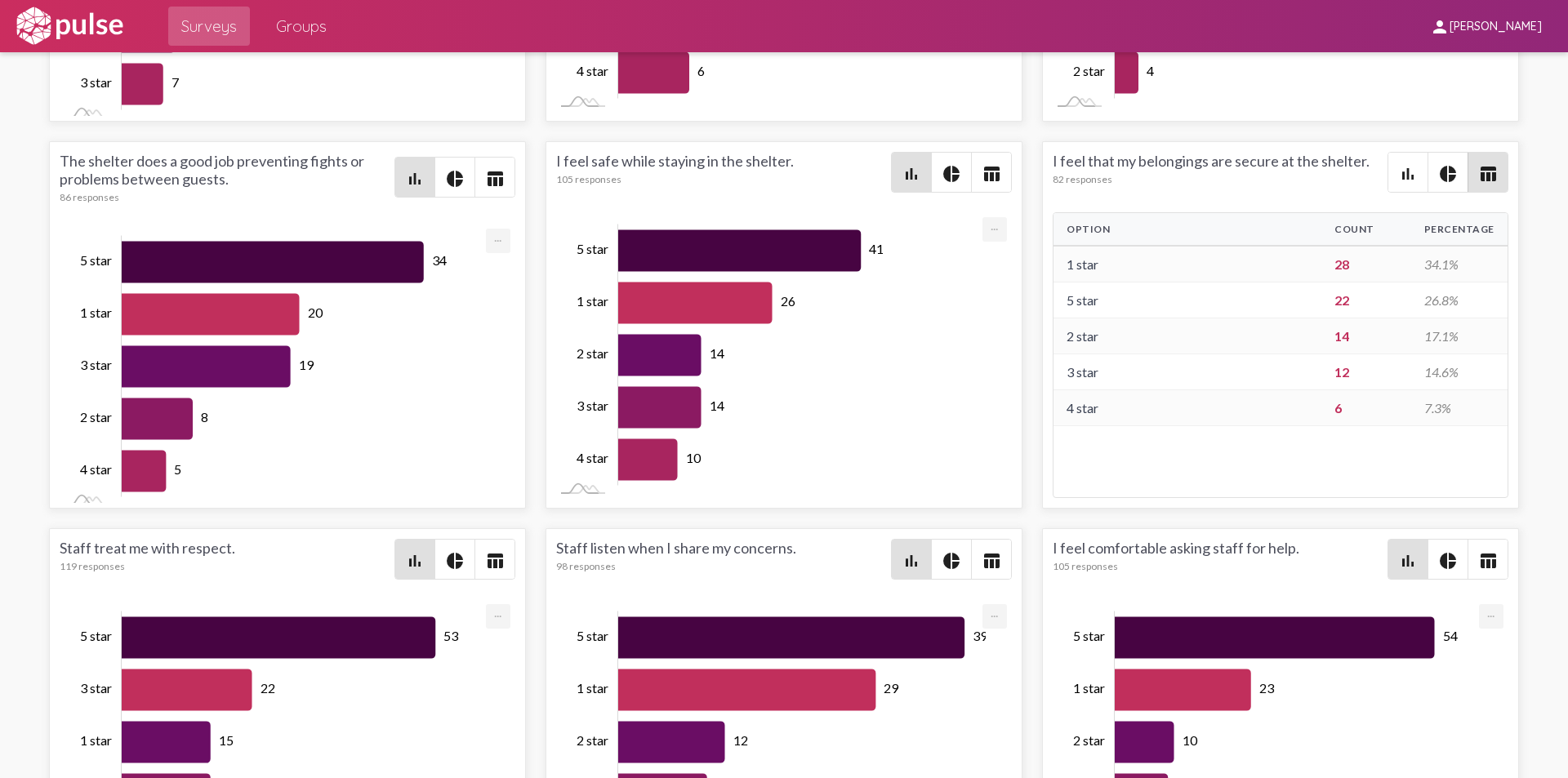
scroll to position [2496, 0]
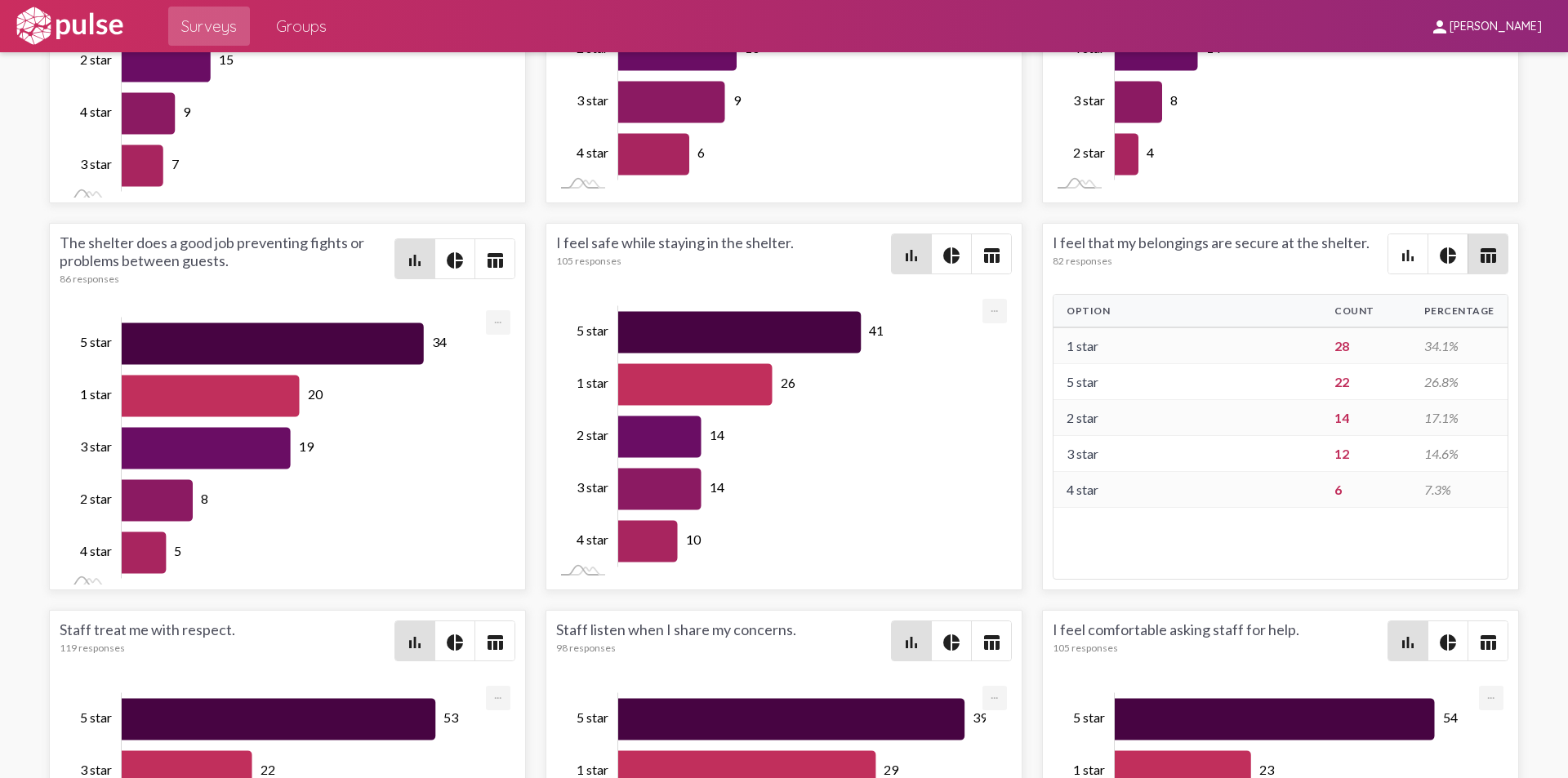
click at [985, 263] on mat-icon "table_chart" at bounding box center [991, 255] width 20 height 20
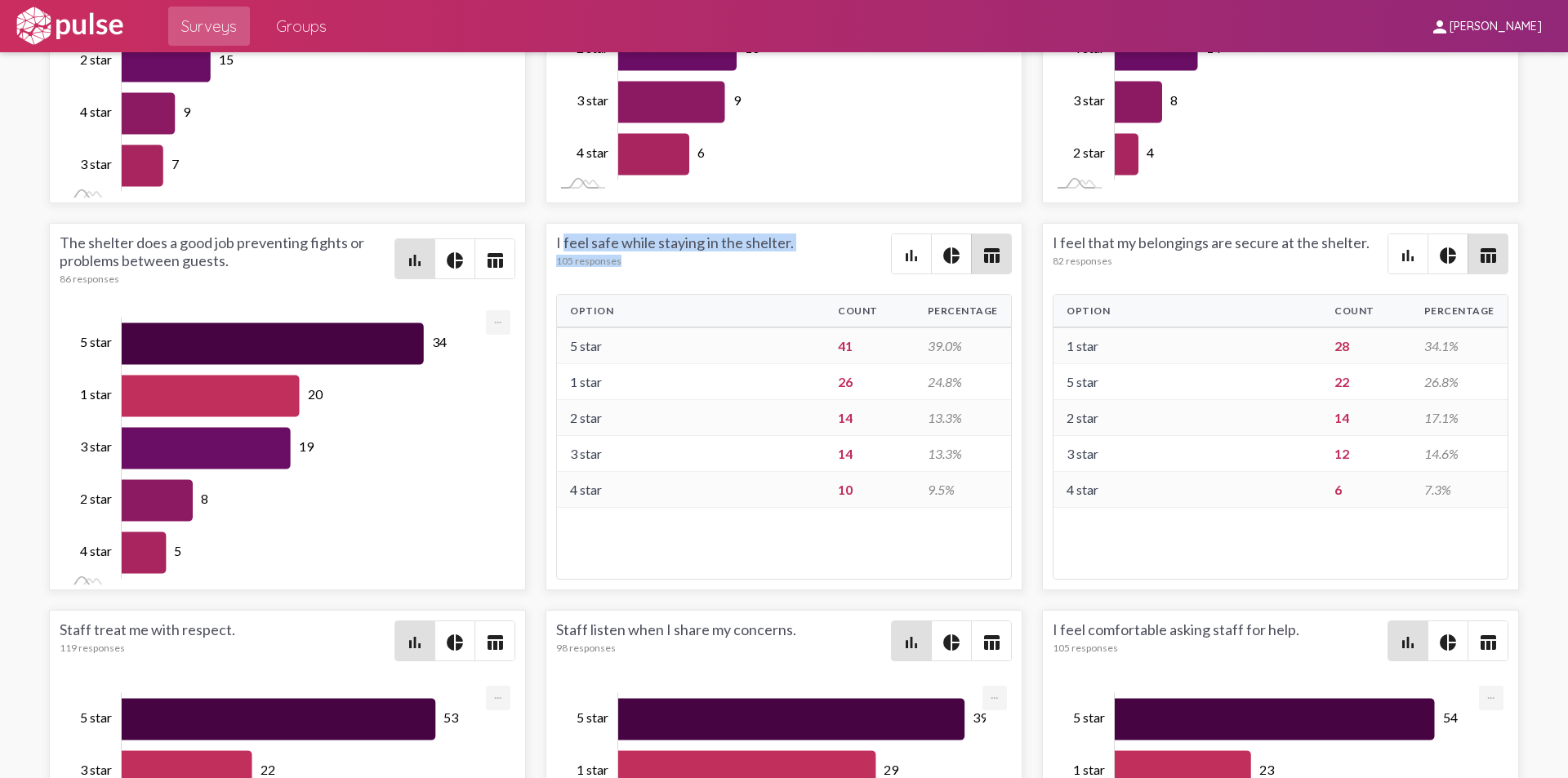
drag, startPoint x: 554, startPoint y: 240, endPoint x: 779, endPoint y: 258, distance: 225.7
click at [779, 258] on div "I feel safe while staying in the shelter. 105 responses" at bounding box center [723, 254] width 335 height 41
click at [742, 557] on div "Option Count Percentage 5 star 41 39.0% 1 star 26 24.8% 2 star 14 13.3% 3 star …" at bounding box center [783, 436] width 456 height 285
drag, startPoint x: 551, startPoint y: 242, endPoint x: 974, endPoint y: 538, distance: 516.3
click at [974, 538] on div "I feel safe while staying in the shelter. 105 responses bar_chart pie_chart tab…" at bounding box center [783, 406] width 477 height 368
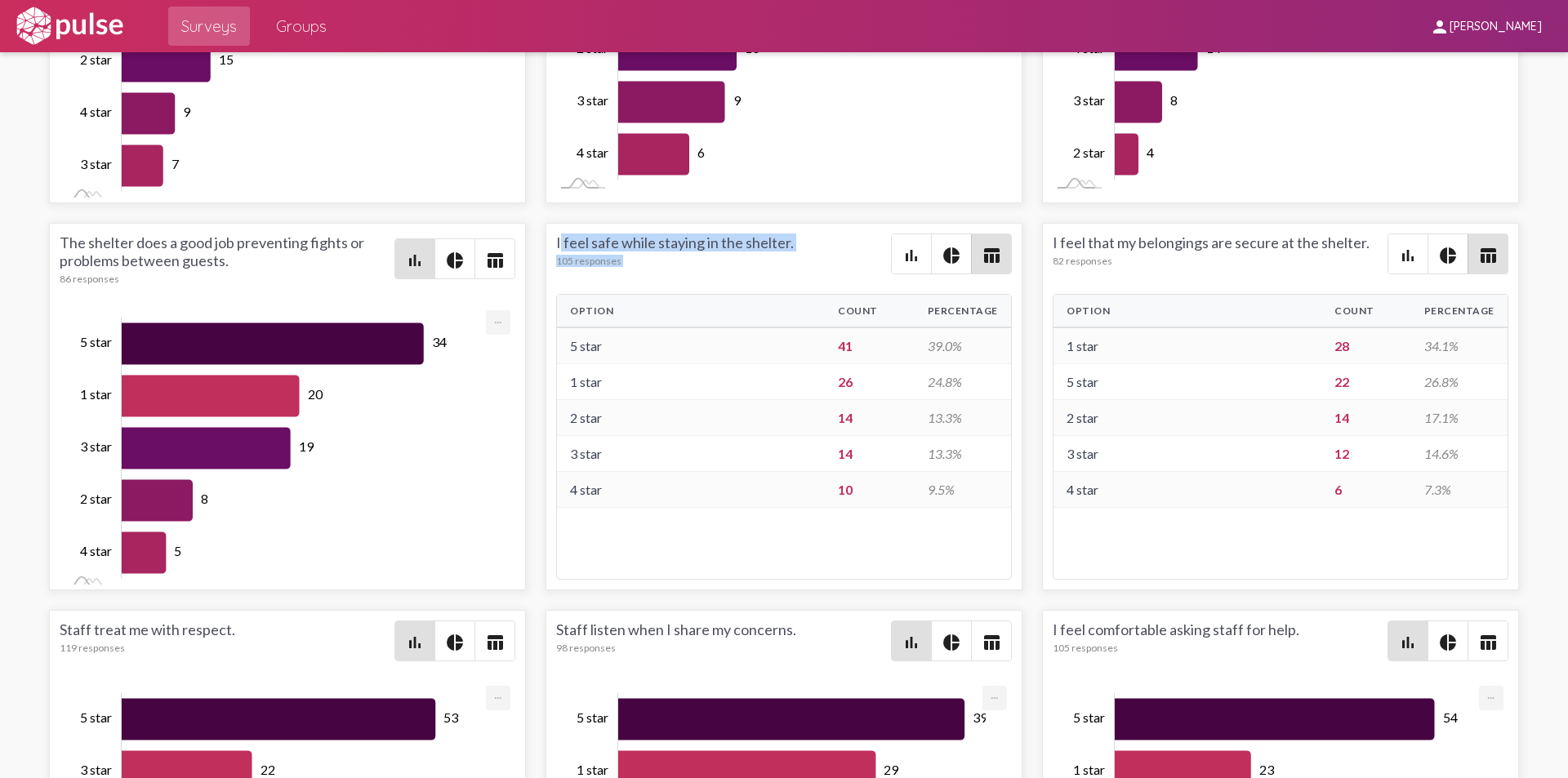
copy div "I feel safe while staying in the shelter. 105 responses bar_chart pie_chart tab…"
